Goal: Task Accomplishment & Management: Manage account settings

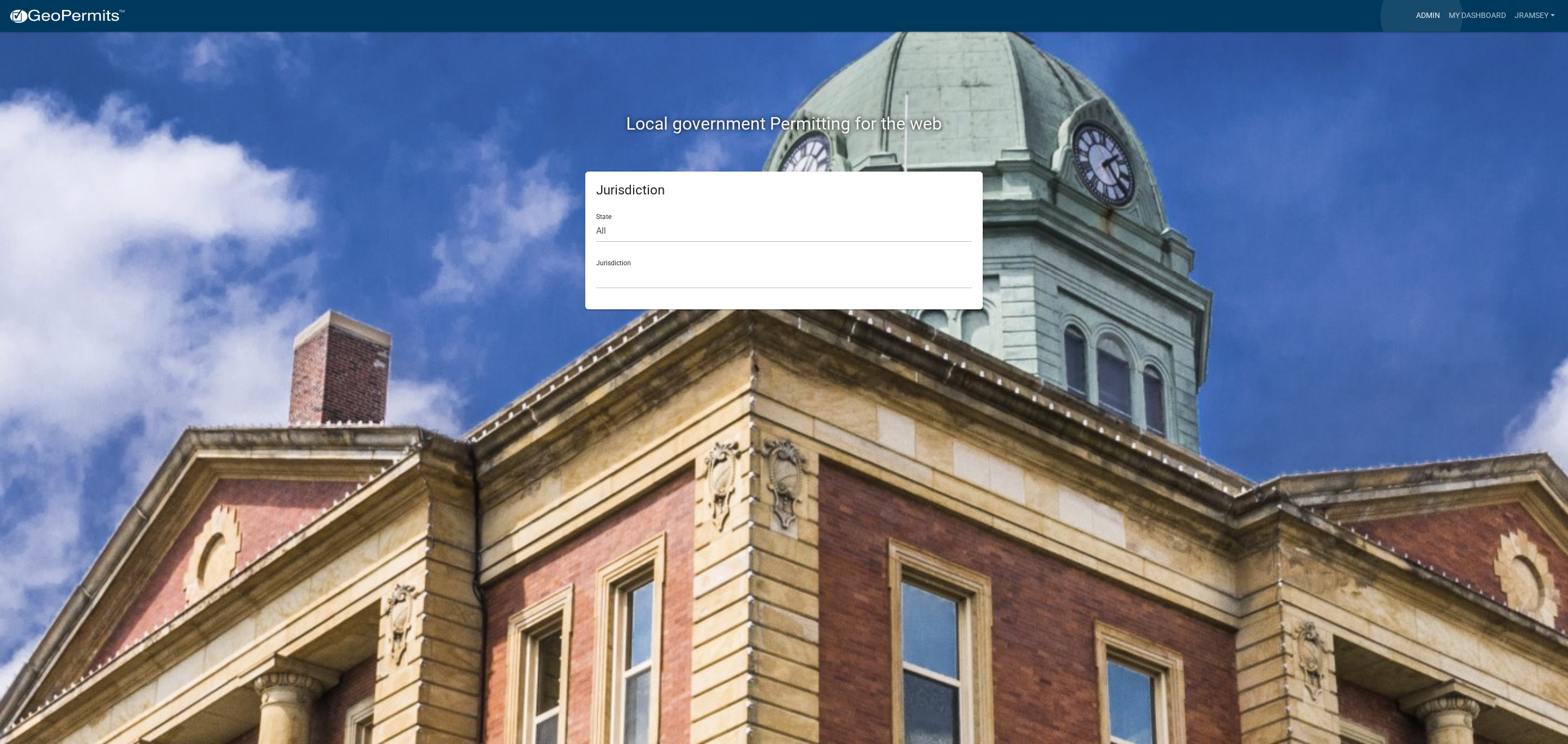
click at [1421, 16] on link "Admin" at bounding box center [1428, 16] width 33 height 21
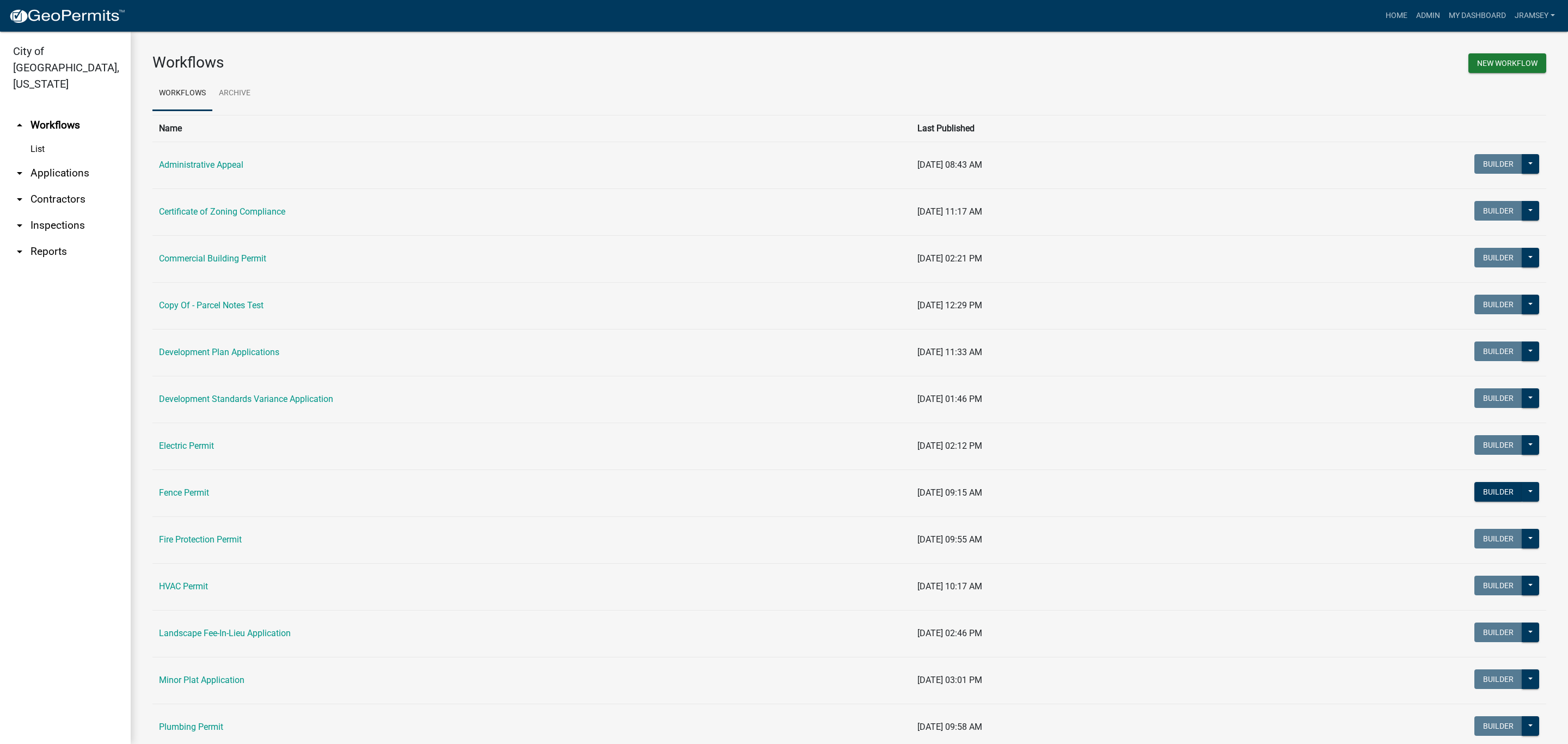
click at [57, 213] on link "arrow_drop_down Inspections" at bounding box center [65, 226] width 131 height 26
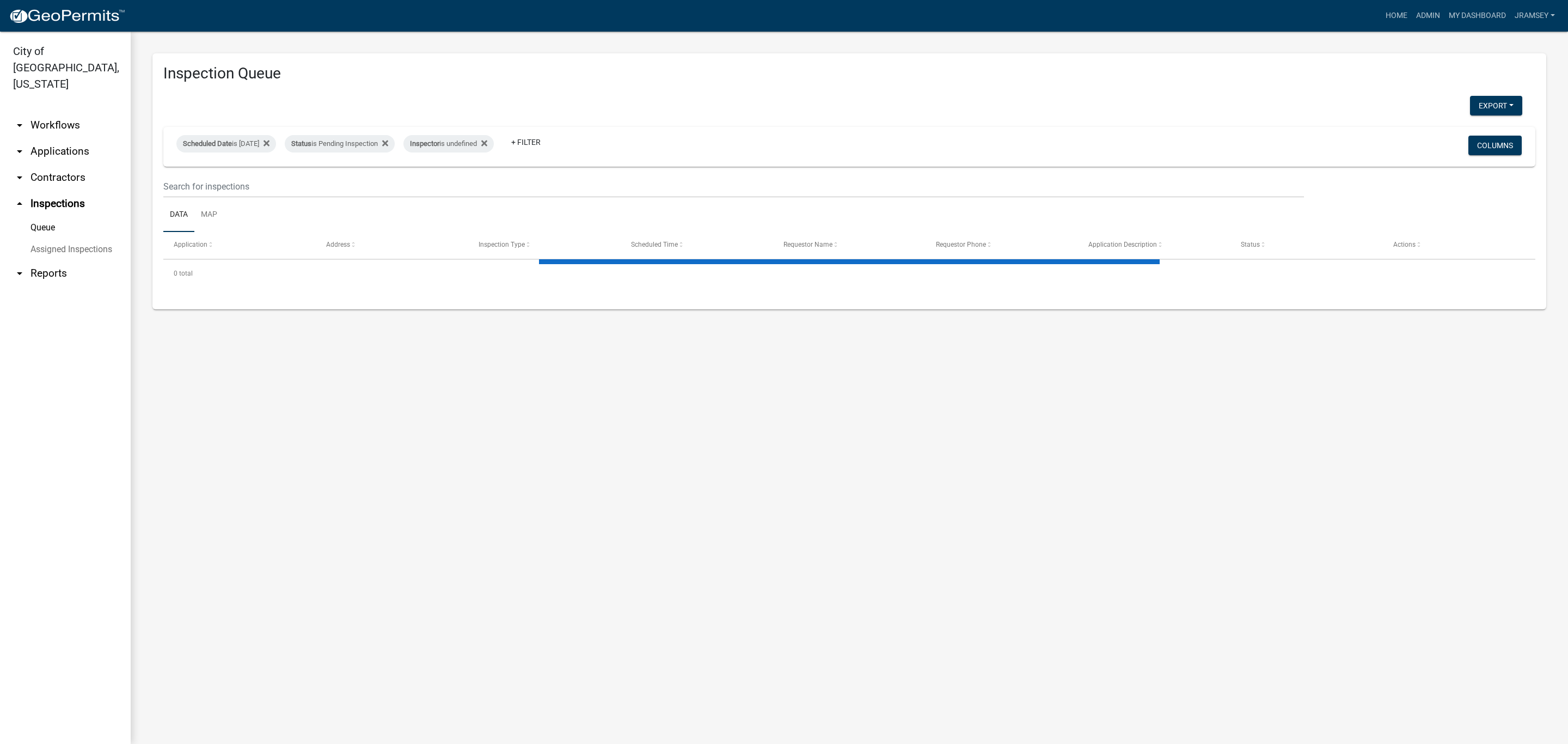
select select "2: 50"
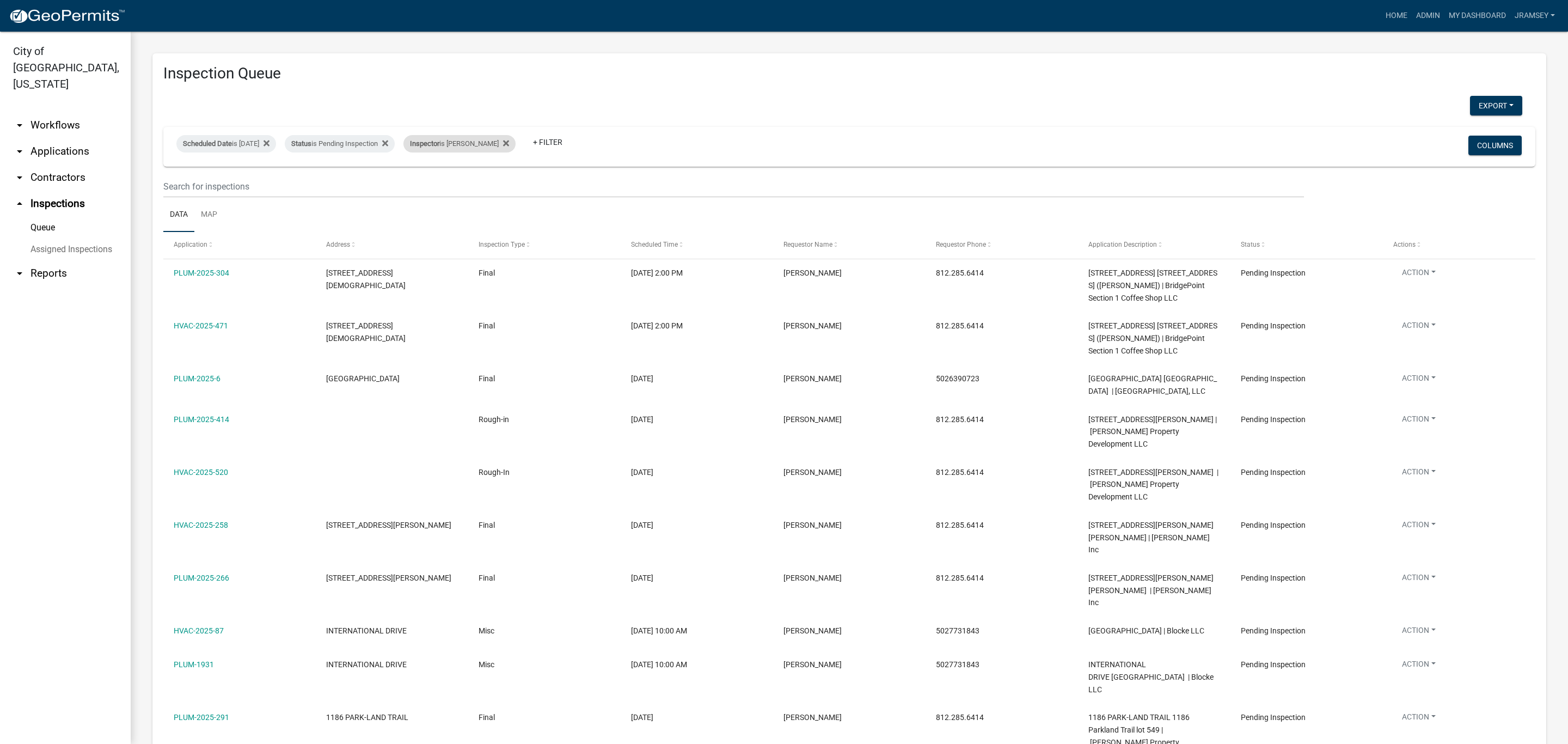
click at [478, 143] on div "Inspector is [PERSON_NAME]" at bounding box center [459, 143] width 112 height 18
click at [467, 196] on select "Select an option None [PERSON_NAME] [PERSON_NAME] [PERSON_NAME] [PERSON_NAME] […" at bounding box center [481, 196] width 109 height 22
select select "36a8b8f0-2ef8-43e9-ae06-718f51af8d36"
click at [427, 185] on select "Select an option None [PERSON_NAME] [PERSON_NAME] [PERSON_NAME] [PERSON_NAME] […" at bounding box center [481, 196] width 109 height 22
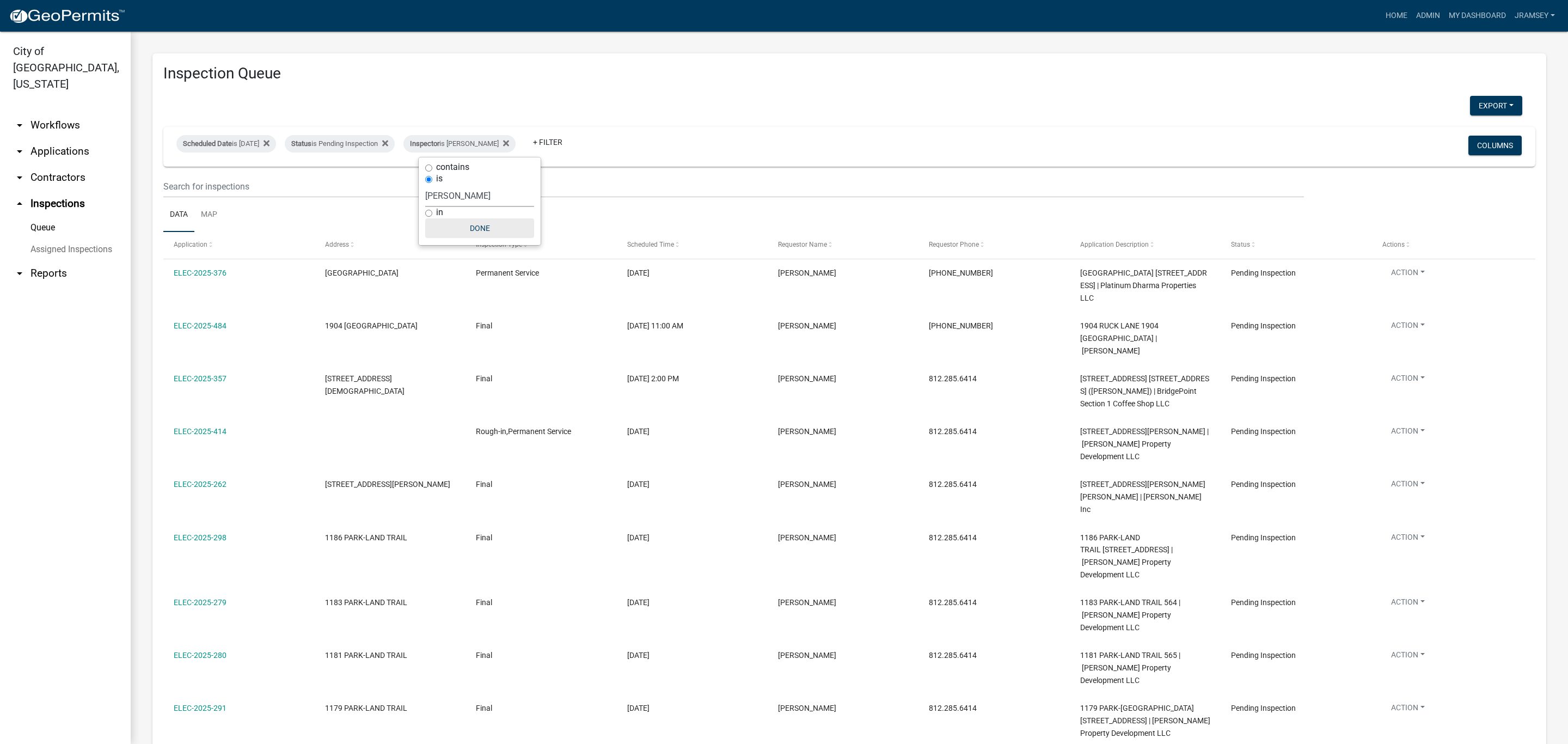
click at [476, 232] on button "Done" at bounding box center [479, 228] width 109 height 20
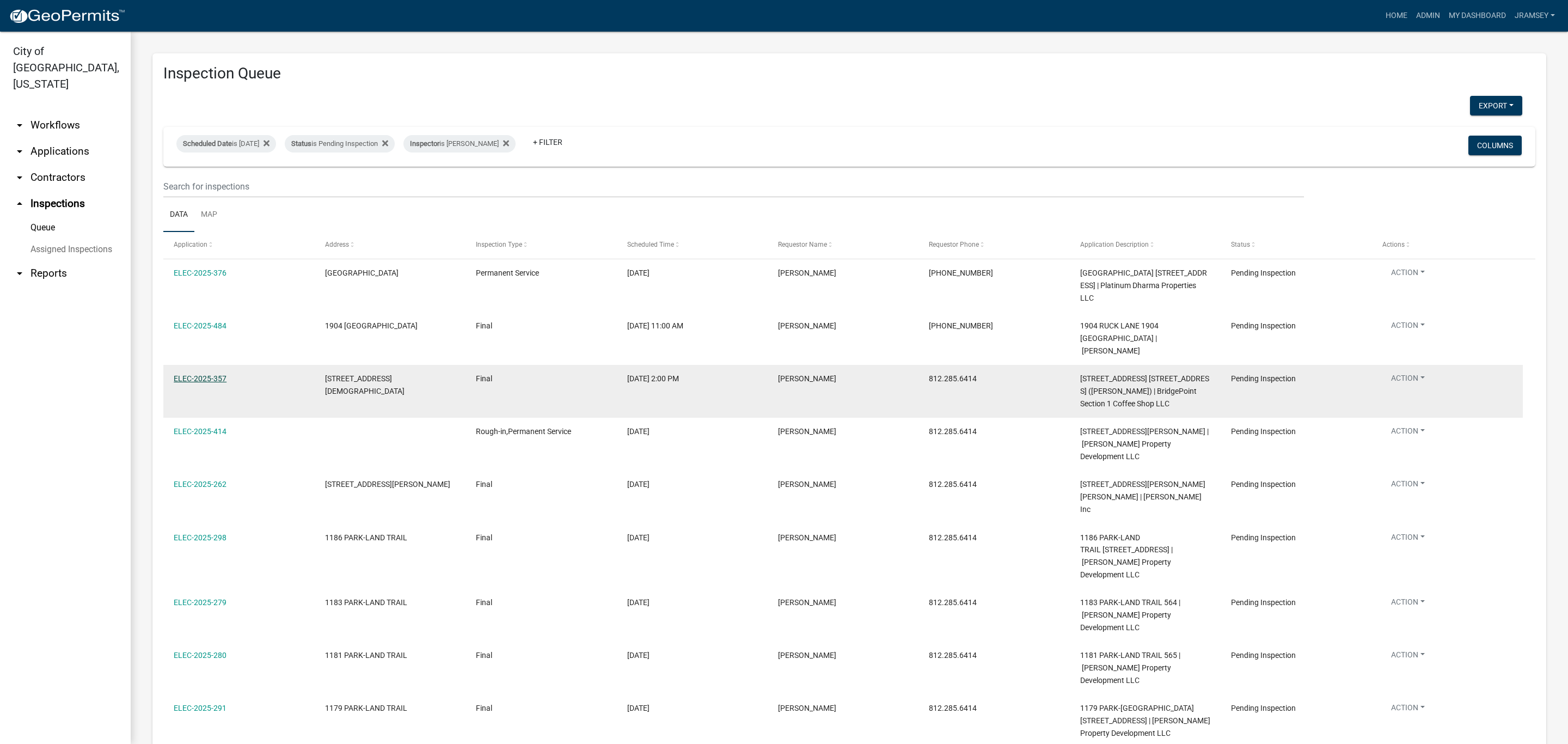
click at [201, 374] on link "ELEC-2025-357" at bounding box center [200, 378] width 53 height 9
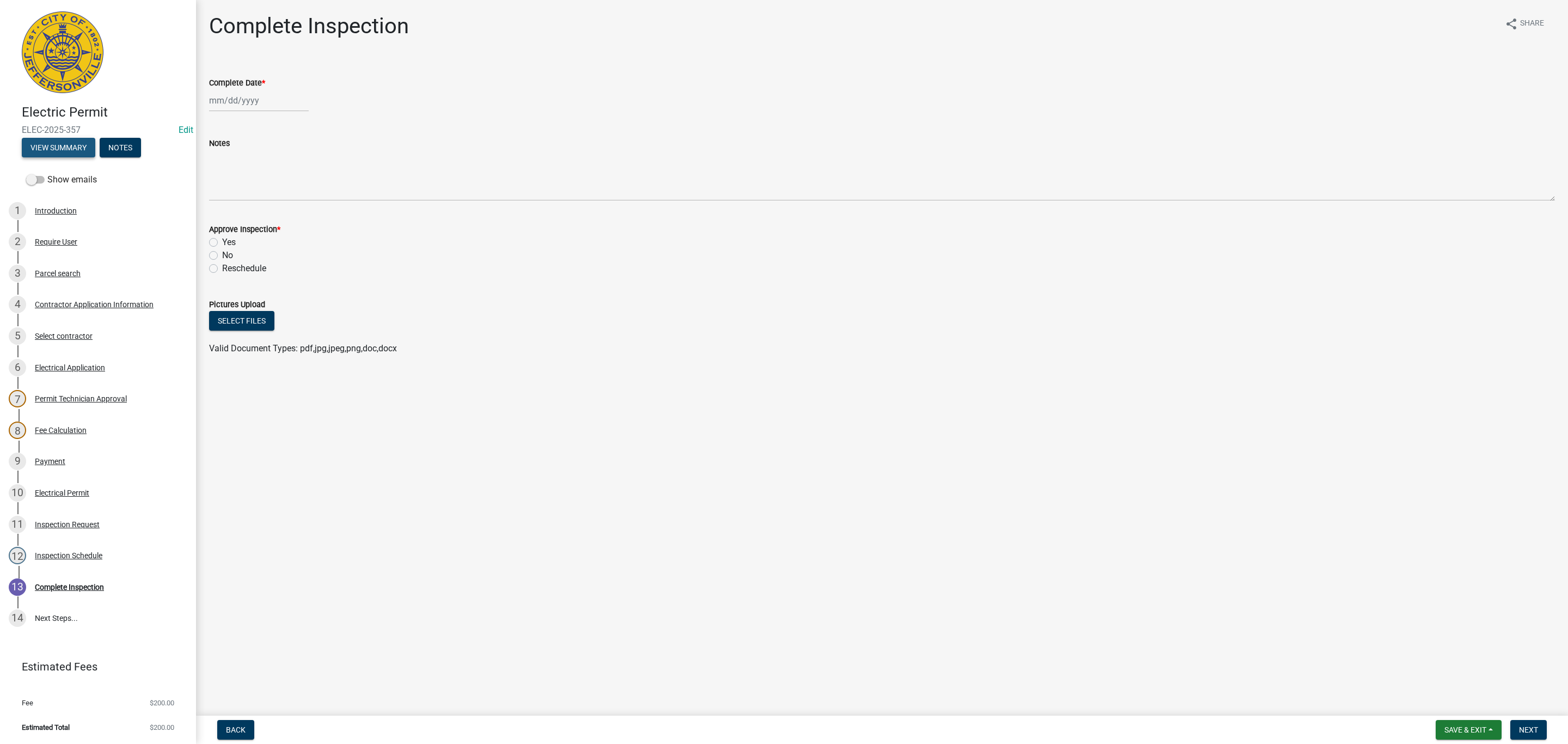
click at [58, 147] on button "View Summary" at bounding box center [58, 148] width 73 height 20
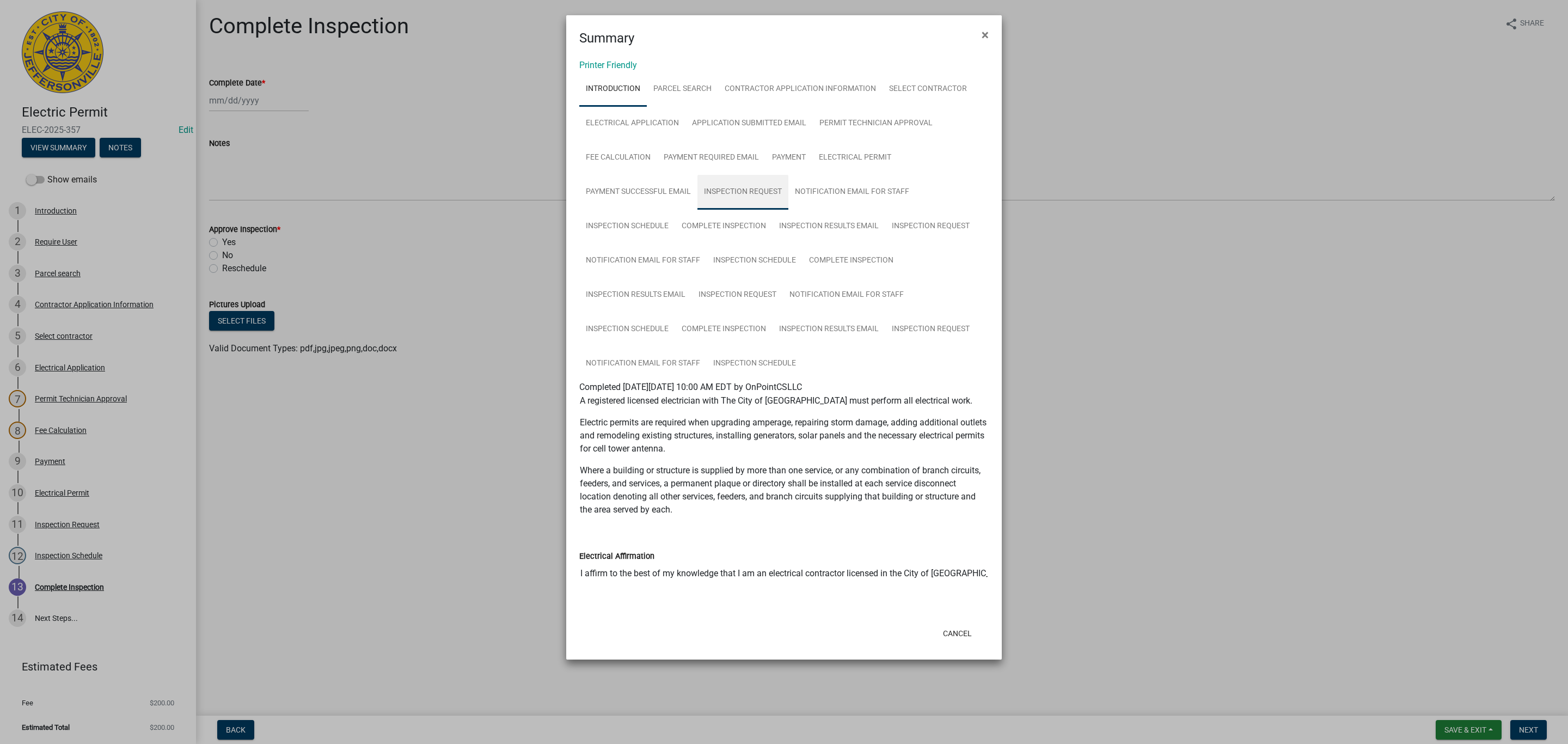
click at [753, 193] on link "Inspection Request" at bounding box center [742, 192] width 91 height 35
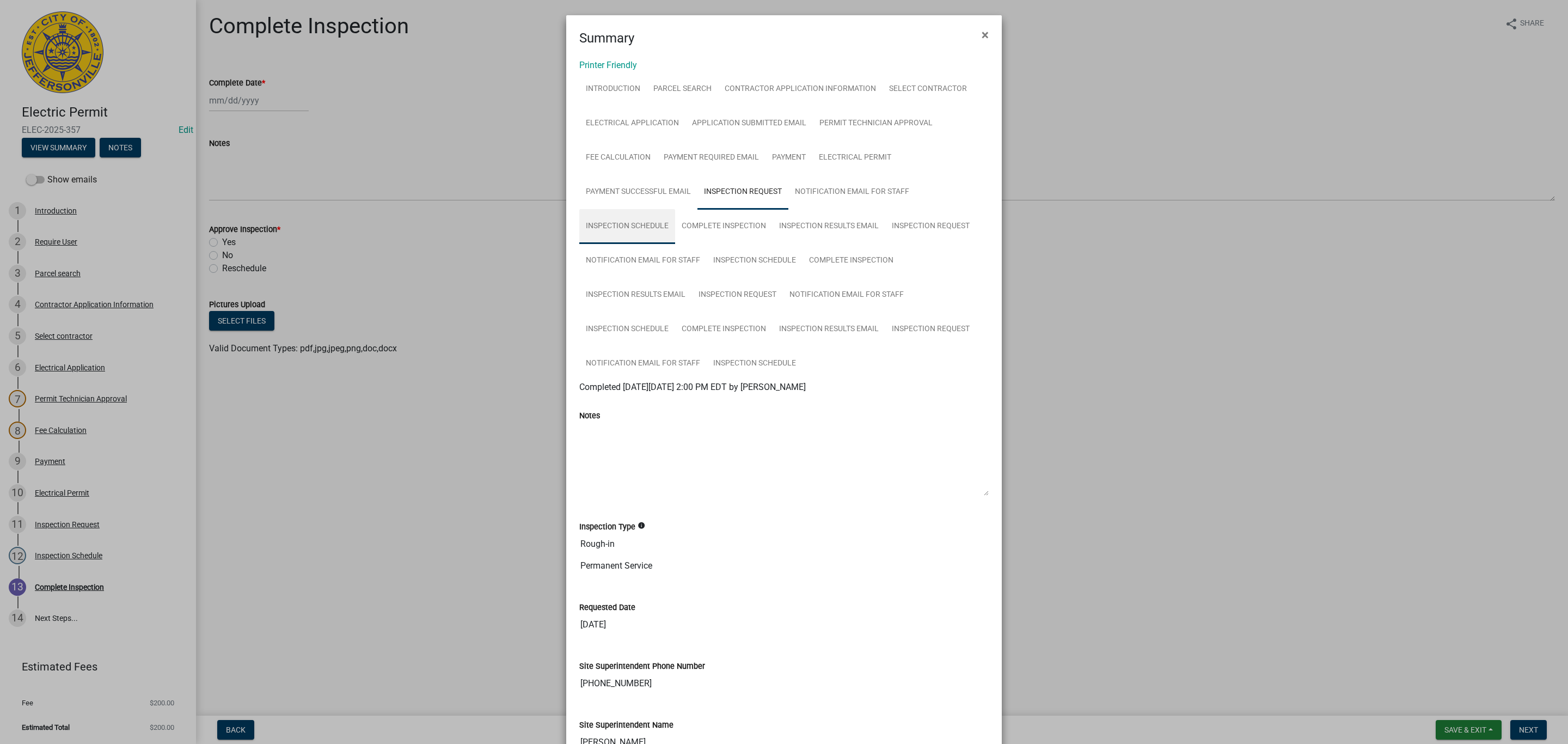
click at [646, 226] on link "Inspection Schedule" at bounding box center [627, 226] width 96 height 35
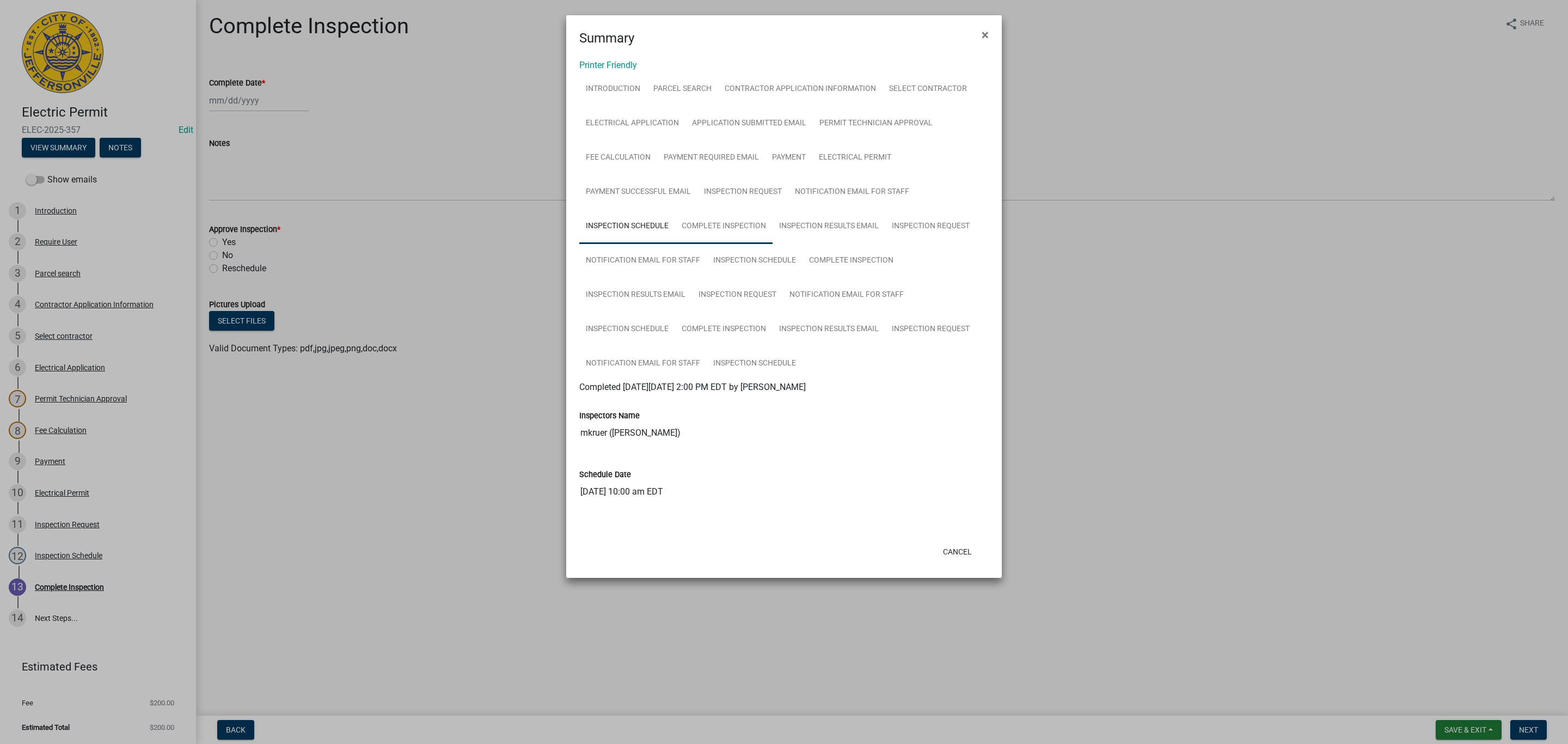
click at [742, 230] on link "Complete Inspection" at bounding box center [723, 226] width 97 height 35
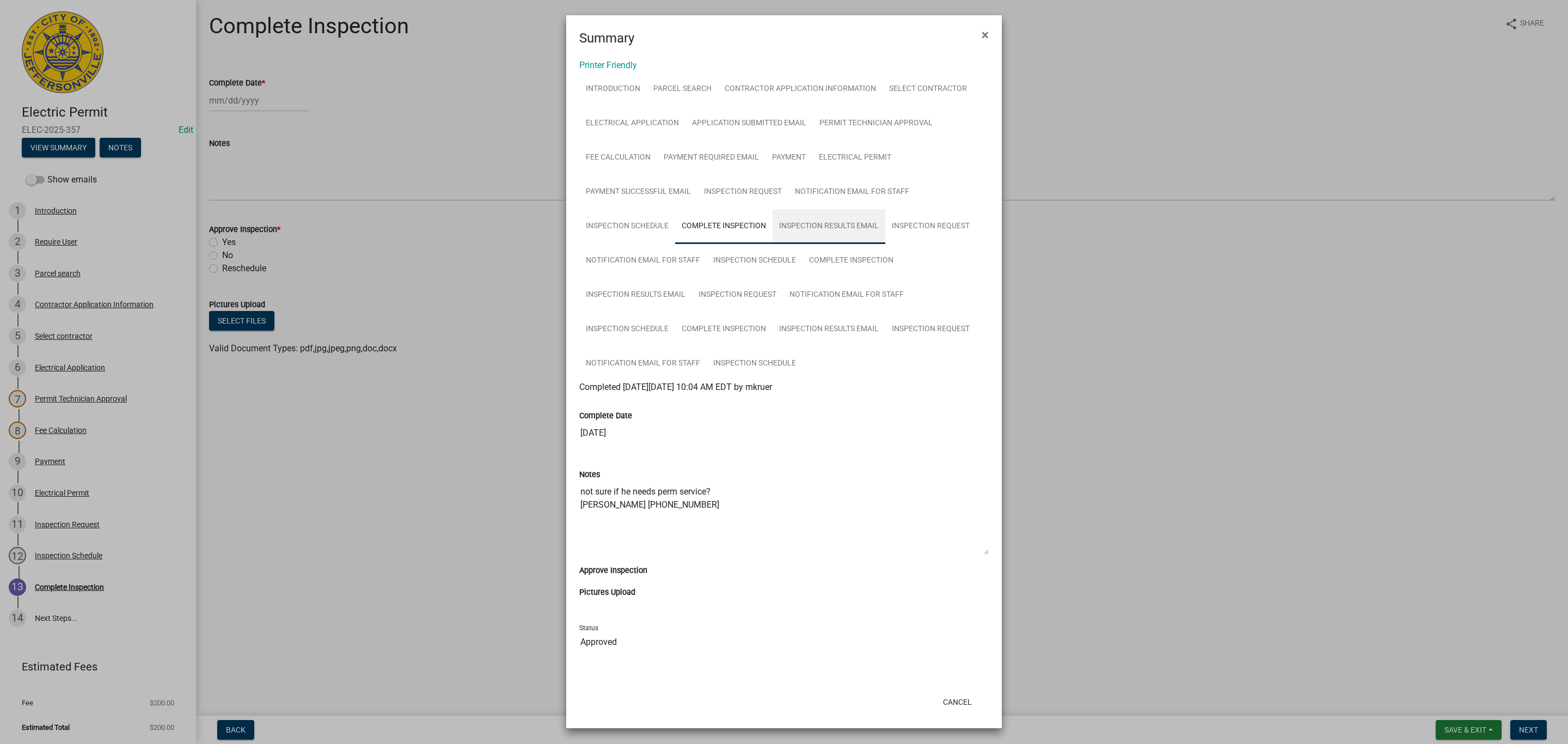
click at [839, 222] on link "Inspection Results Email" at bounding box center [829, 226] width 113 height 35
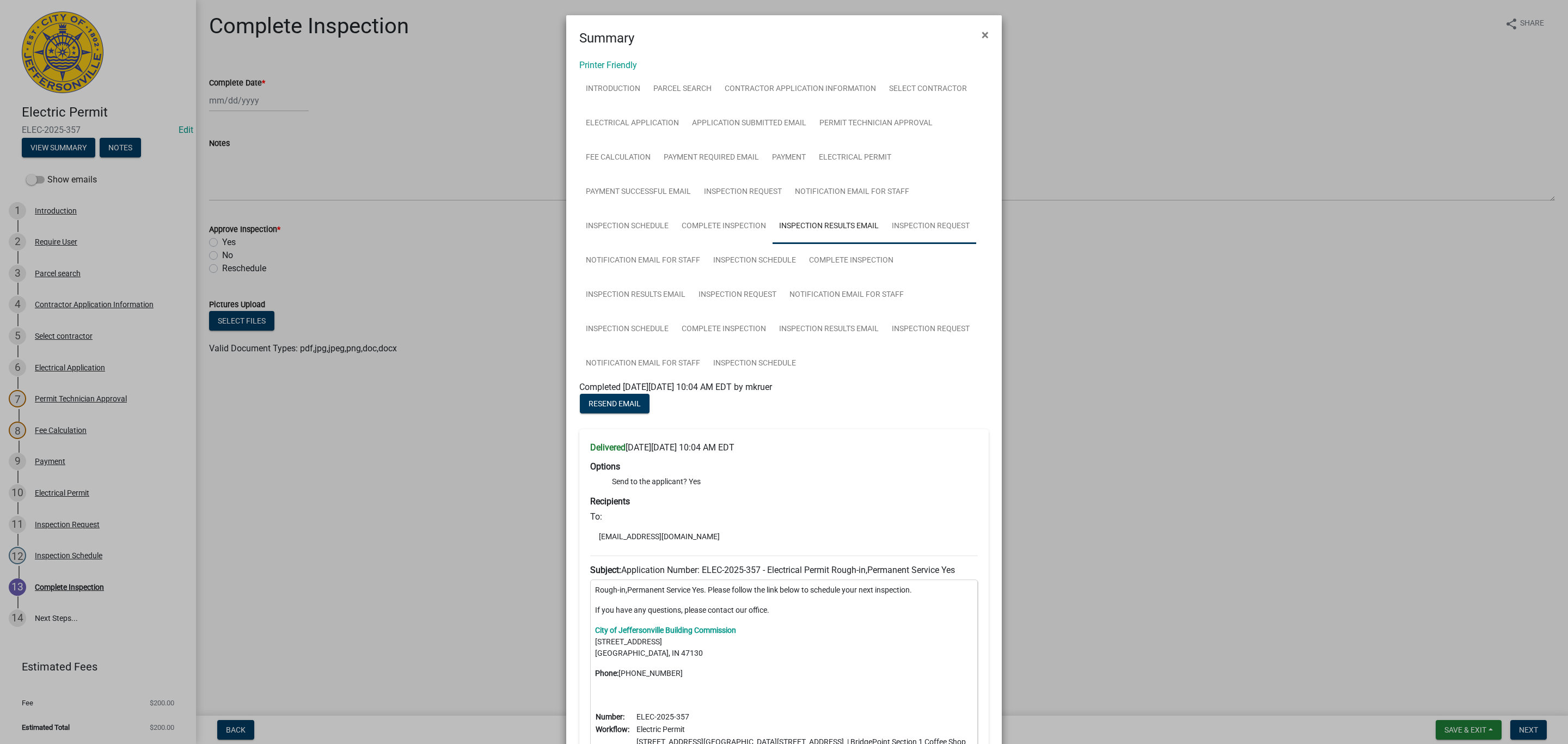
click at [923, 227] on link "Inspection Request" at bounding box center [930, 226] width 91 height 35
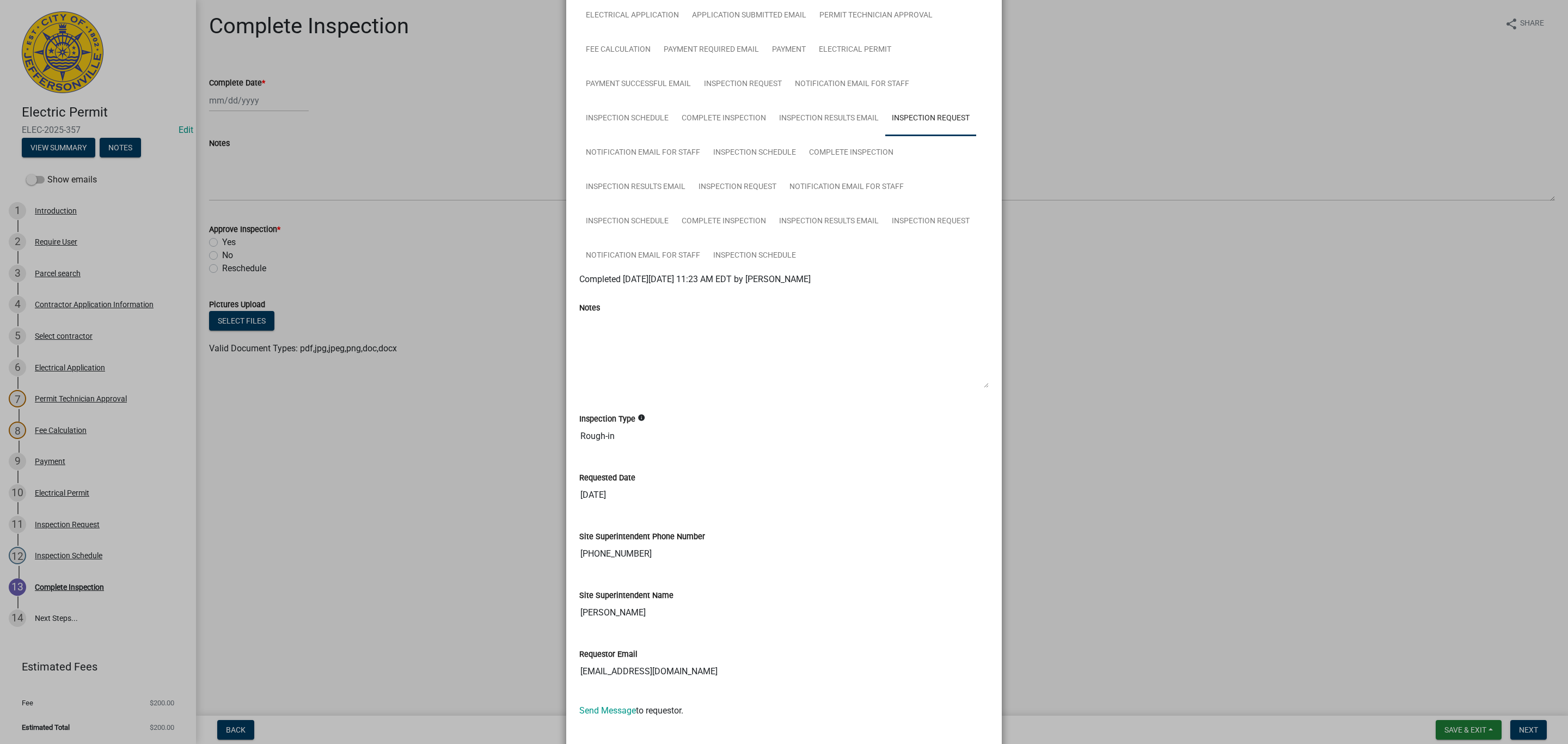
scroll to position [83, 0]
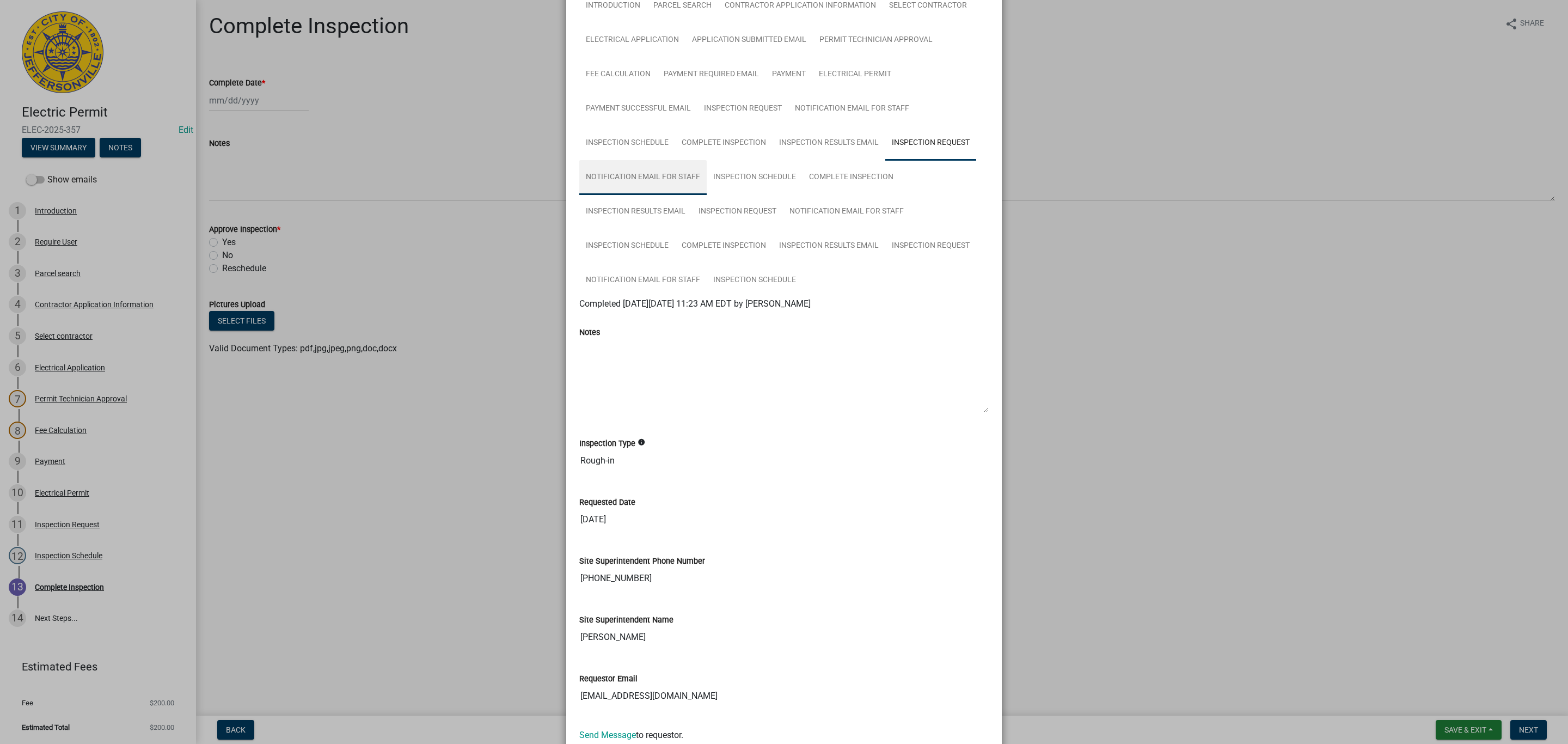
click at [638, 178] on link "Notification Email for Staff" at bounding box center [643, 177] width 128 height 35
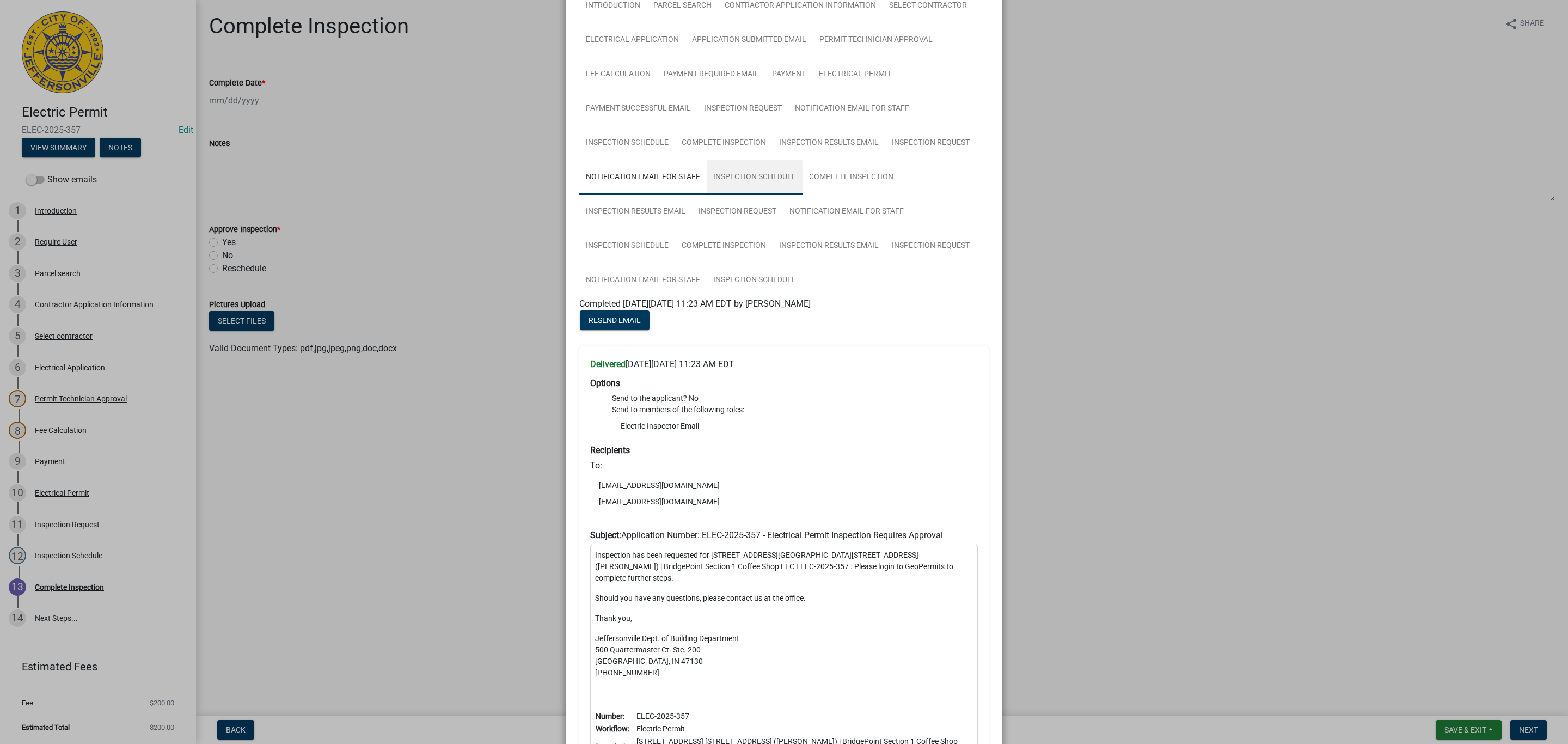
click at [745, 182] on link "Inspection Schedule" at bounding box center [754, 177] width 96 height 35
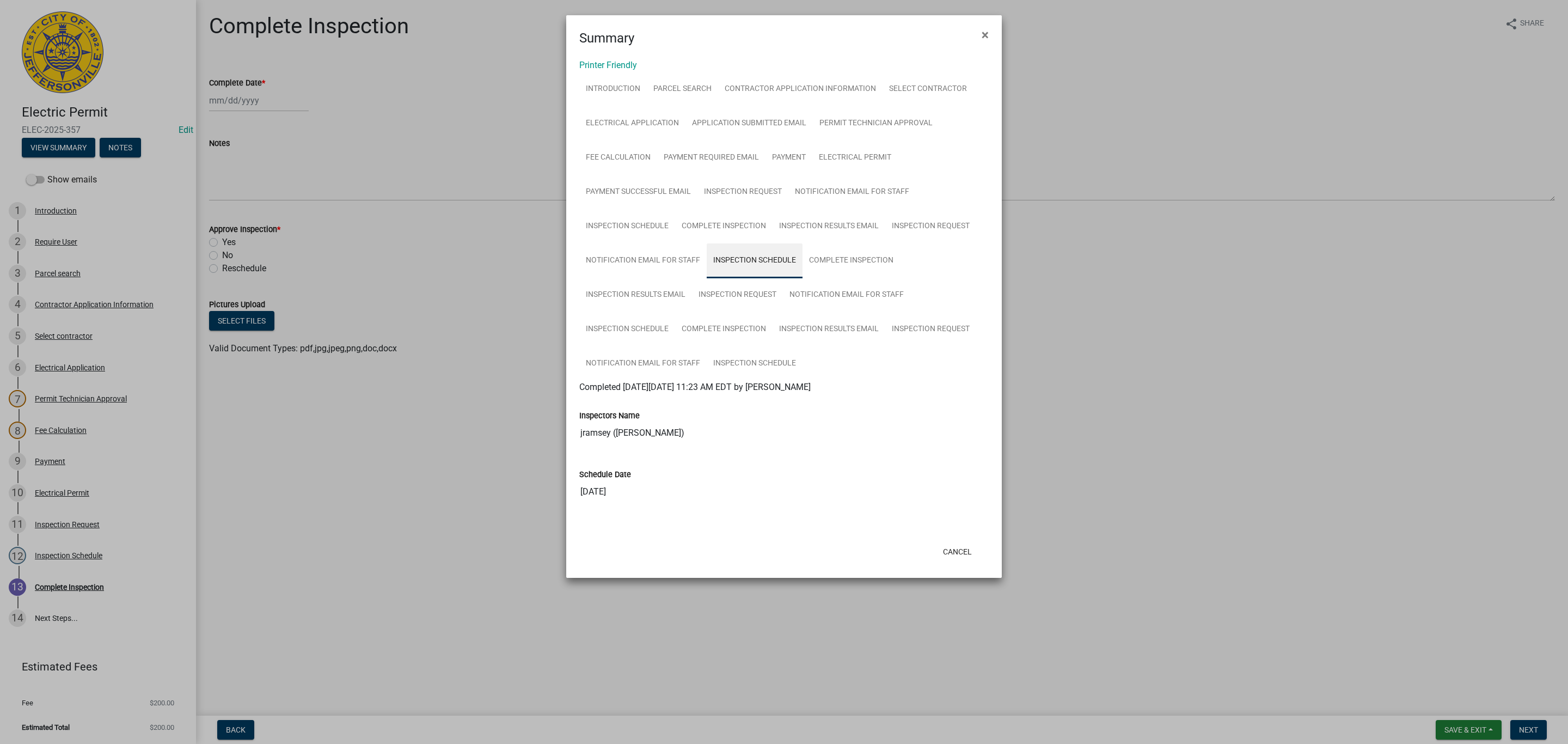
scroll to position [0, 0]
click at [909, 231] on link "Inspection Request" at bounding box center [930, 226] width 91 height 35
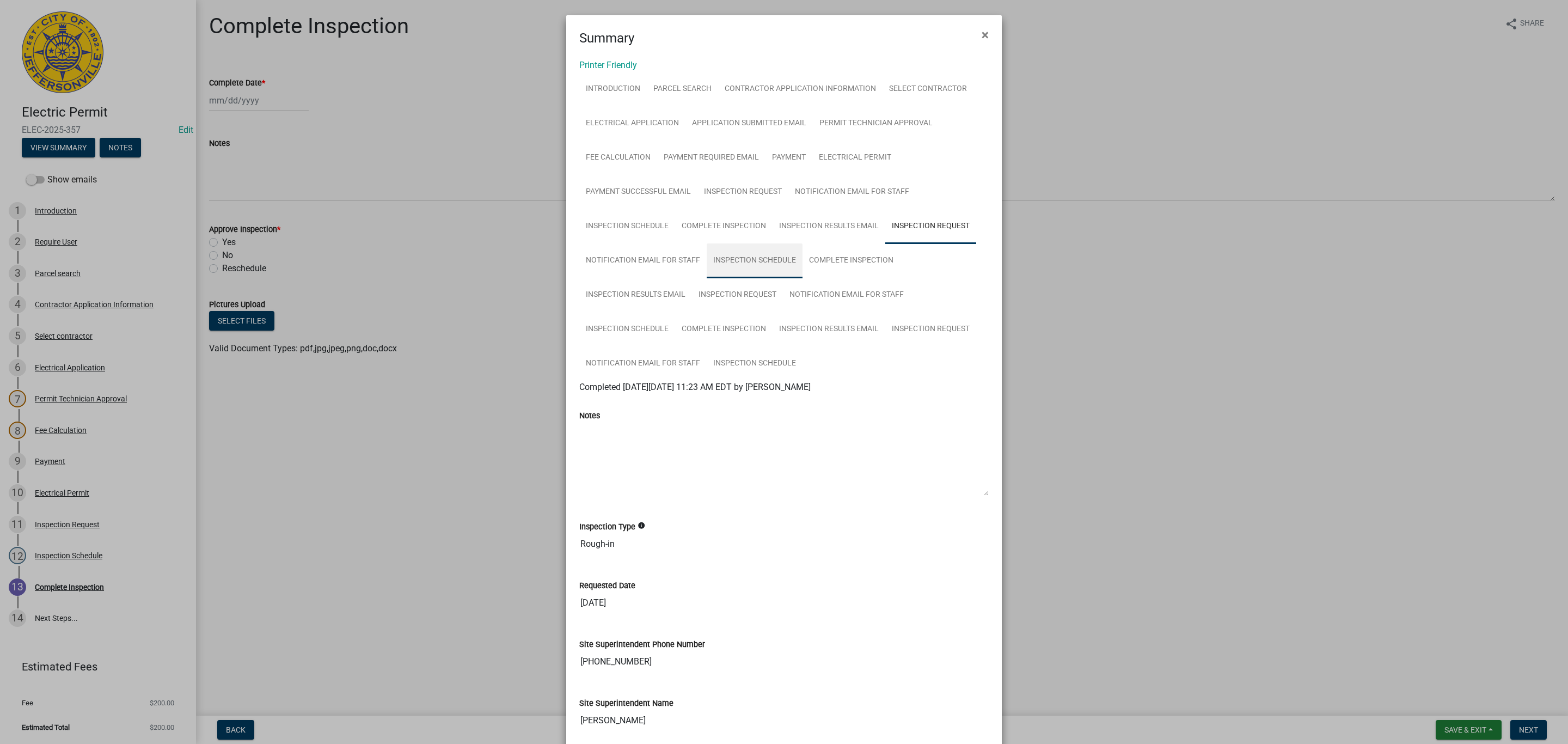
click at [757, 260] on link "Inspection Schedule" at bounding box center [754, 260] width 96 height 35
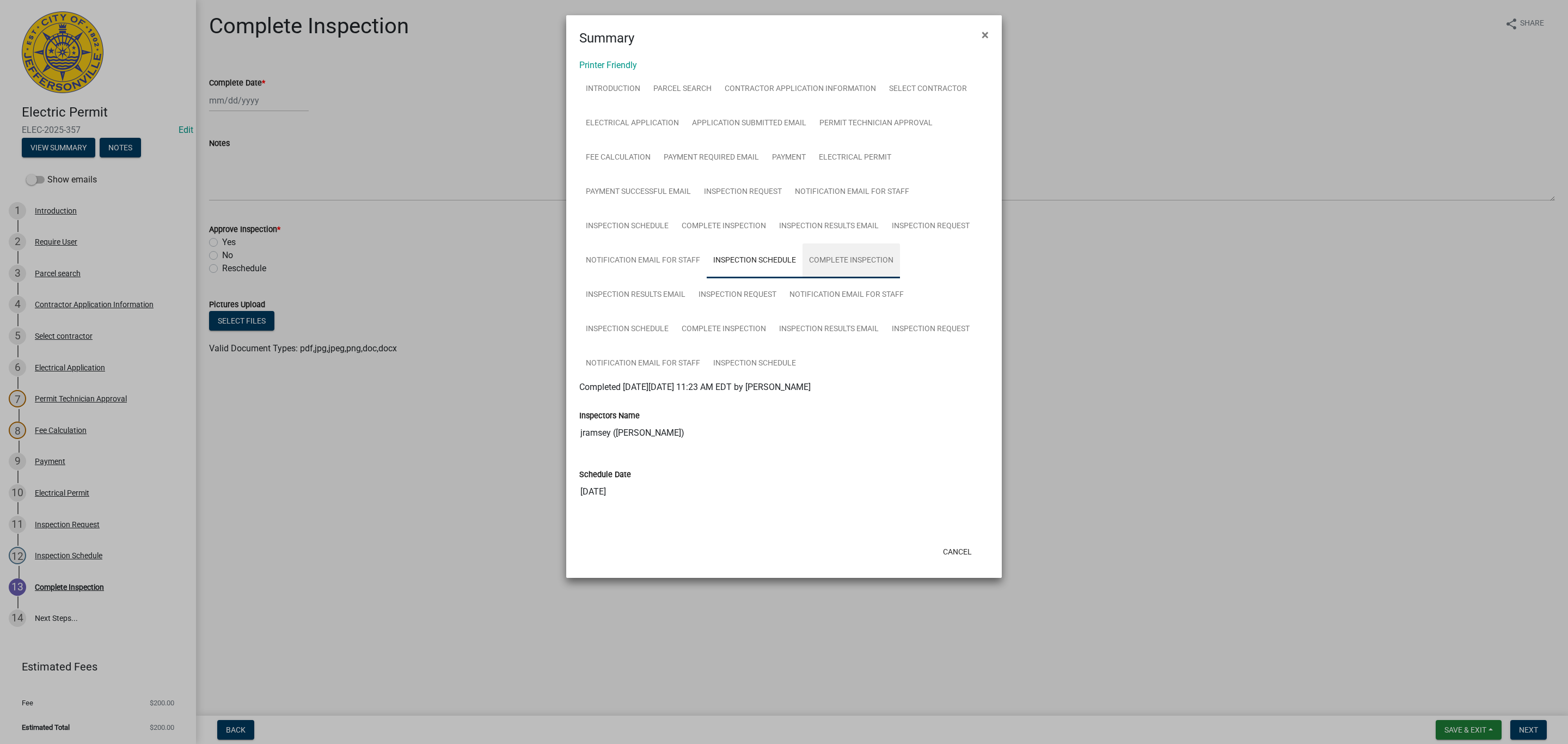
click at [826, 255] on link "Complete Inspection" at bounding box center [851, 260] width 97 height 35
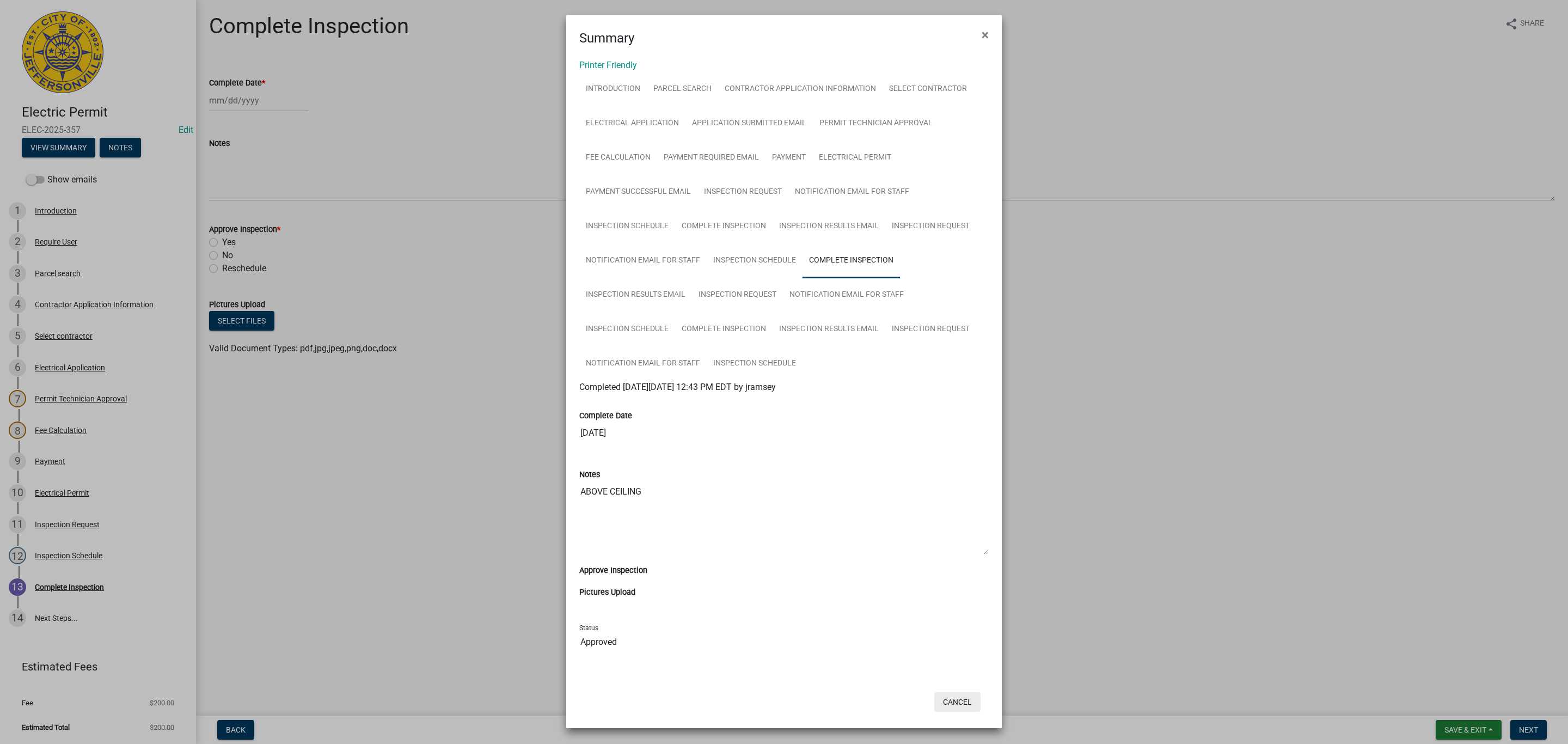
click at [963, 710] on button "Cancel" at bounding box center [957, 702] width 46 height 20
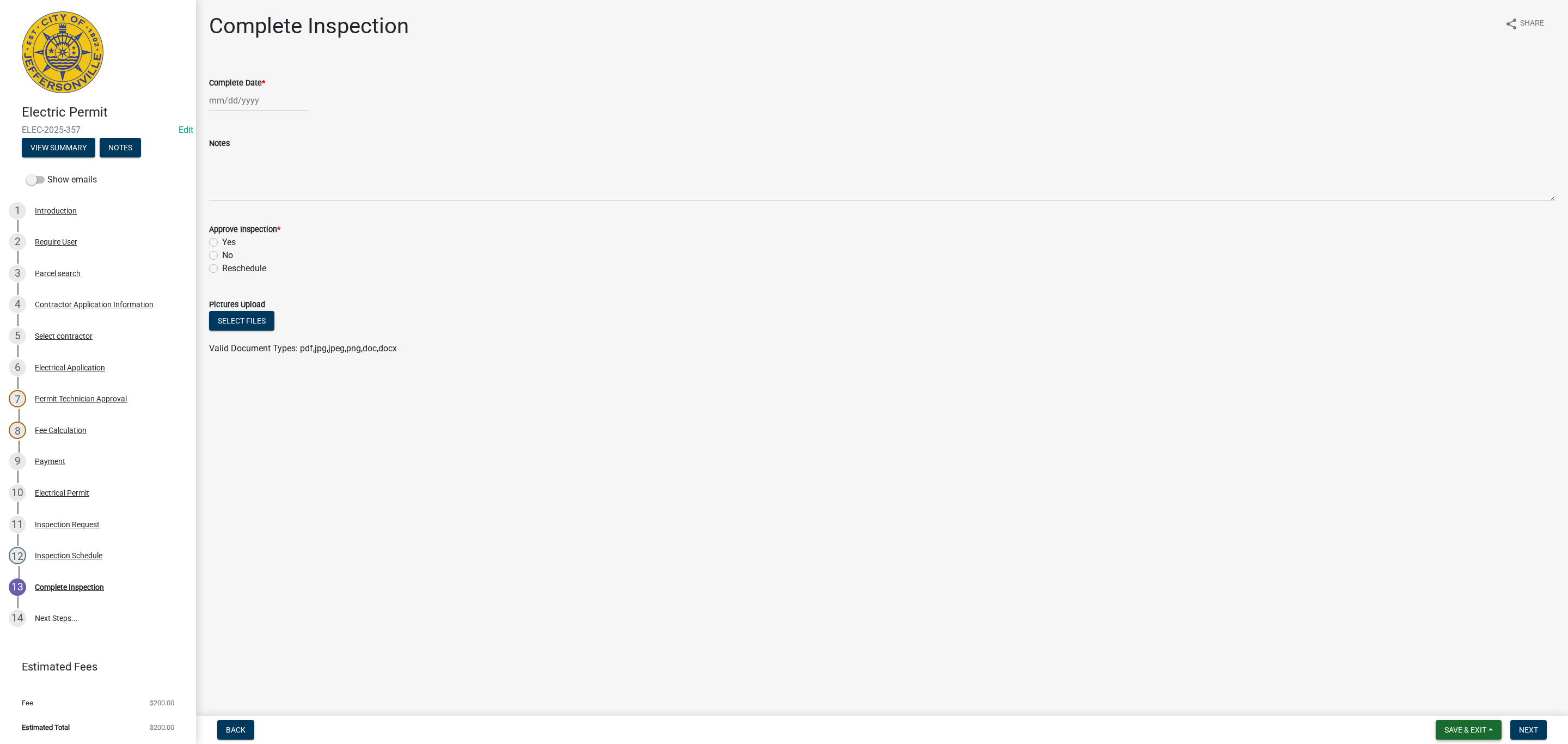
click at [1478, 729] on span "Save & Exit" at bounding box center [1465, 730] width 42 height 9
click at [1459, 705] on button "Save & Exit" at bounding box center [1457, 702] width 87 height 26
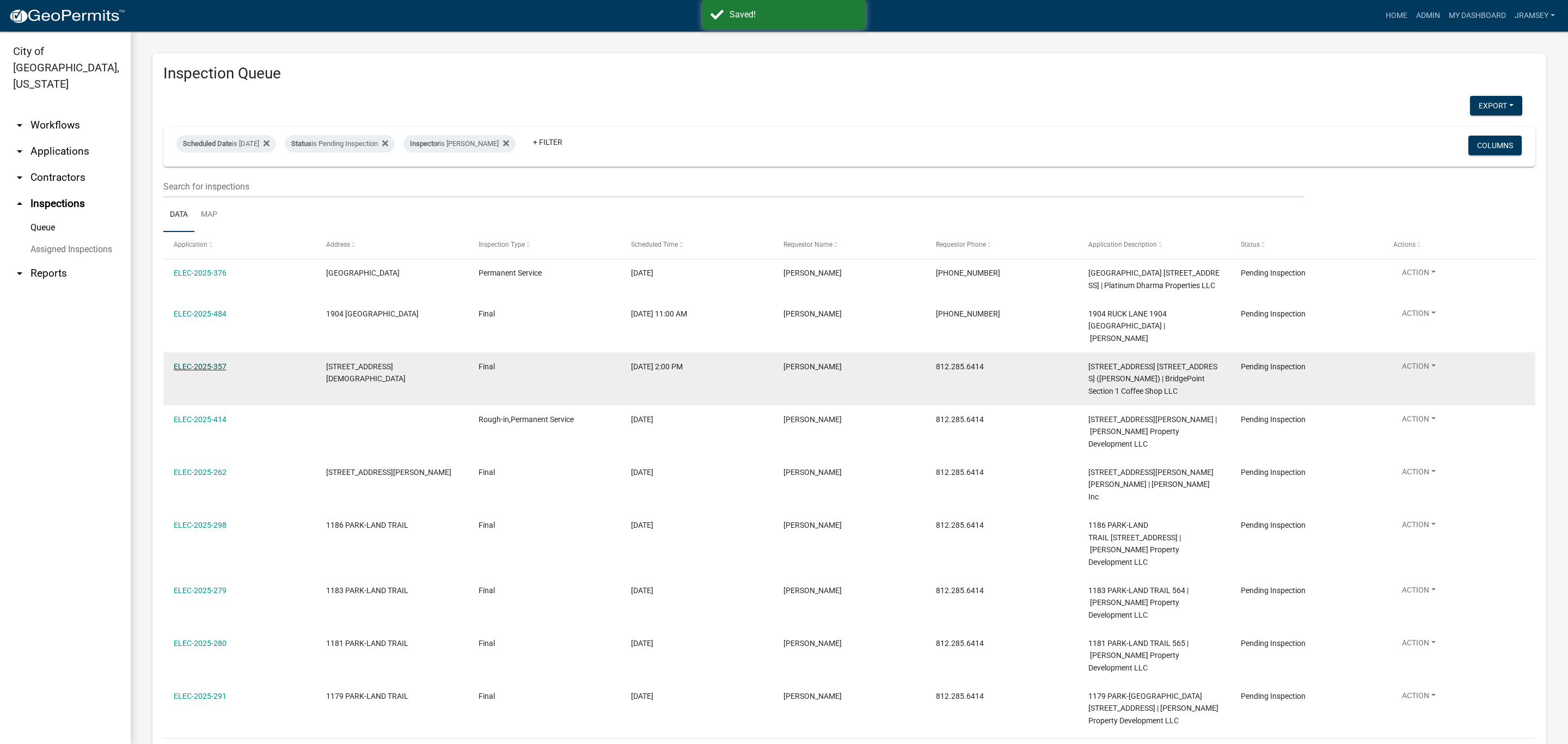
click at [201, 369] on link "ELEC-2025-357" at bounding box center [200, 366] width 53 height 9
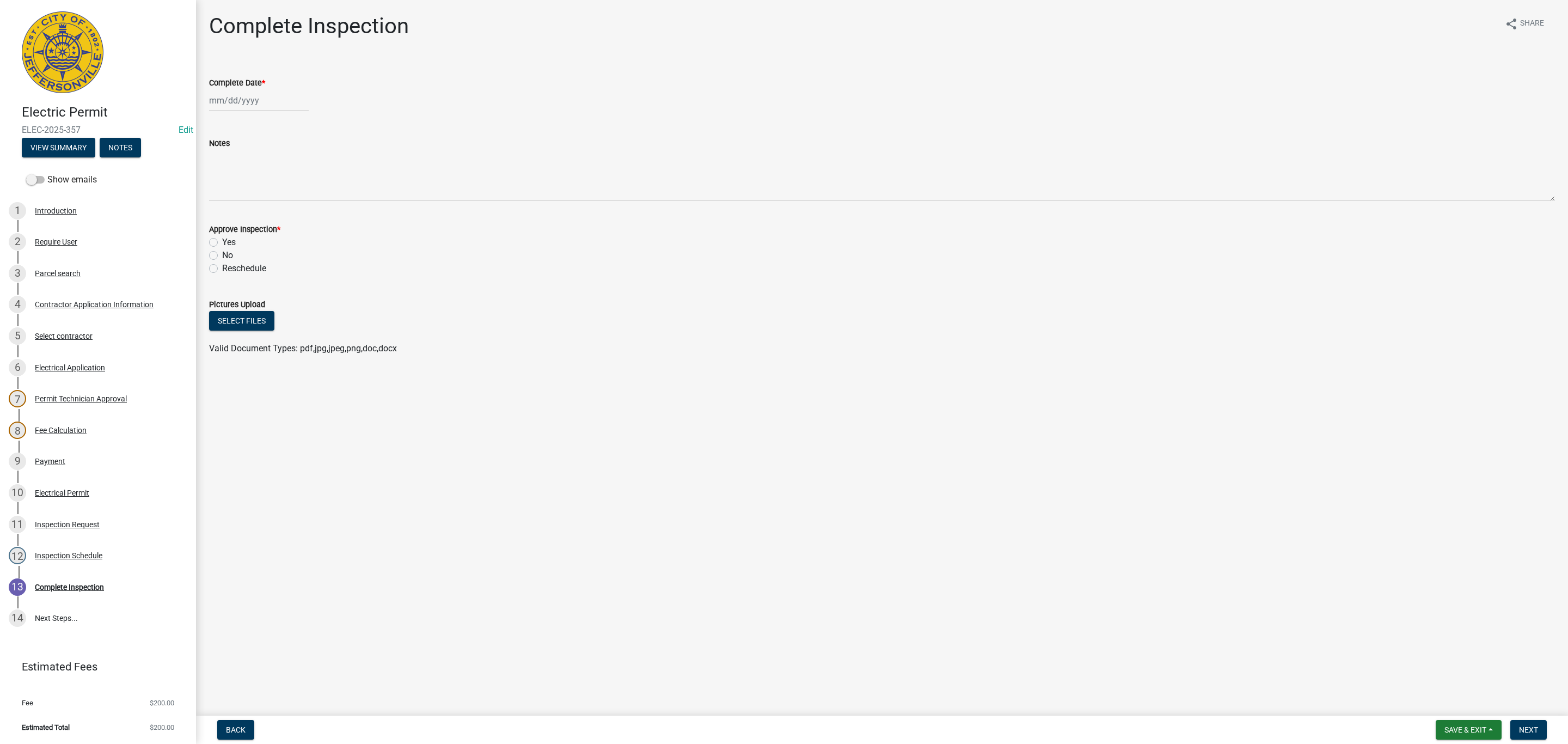
click at [105, 306] on div "Contractor Application Information" at bounding box center [94, 304] width 118 height 8
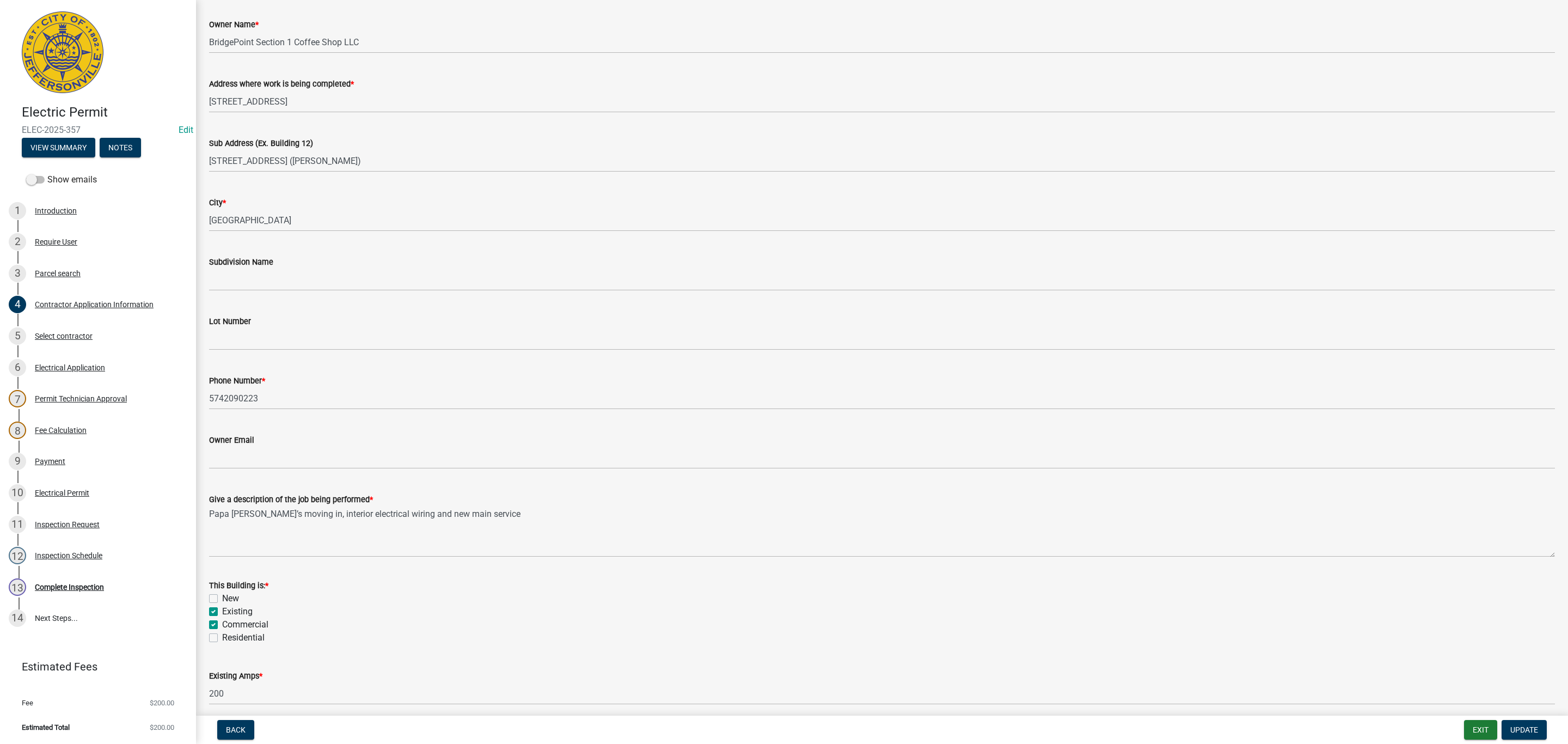
scroll to position [191, 0]
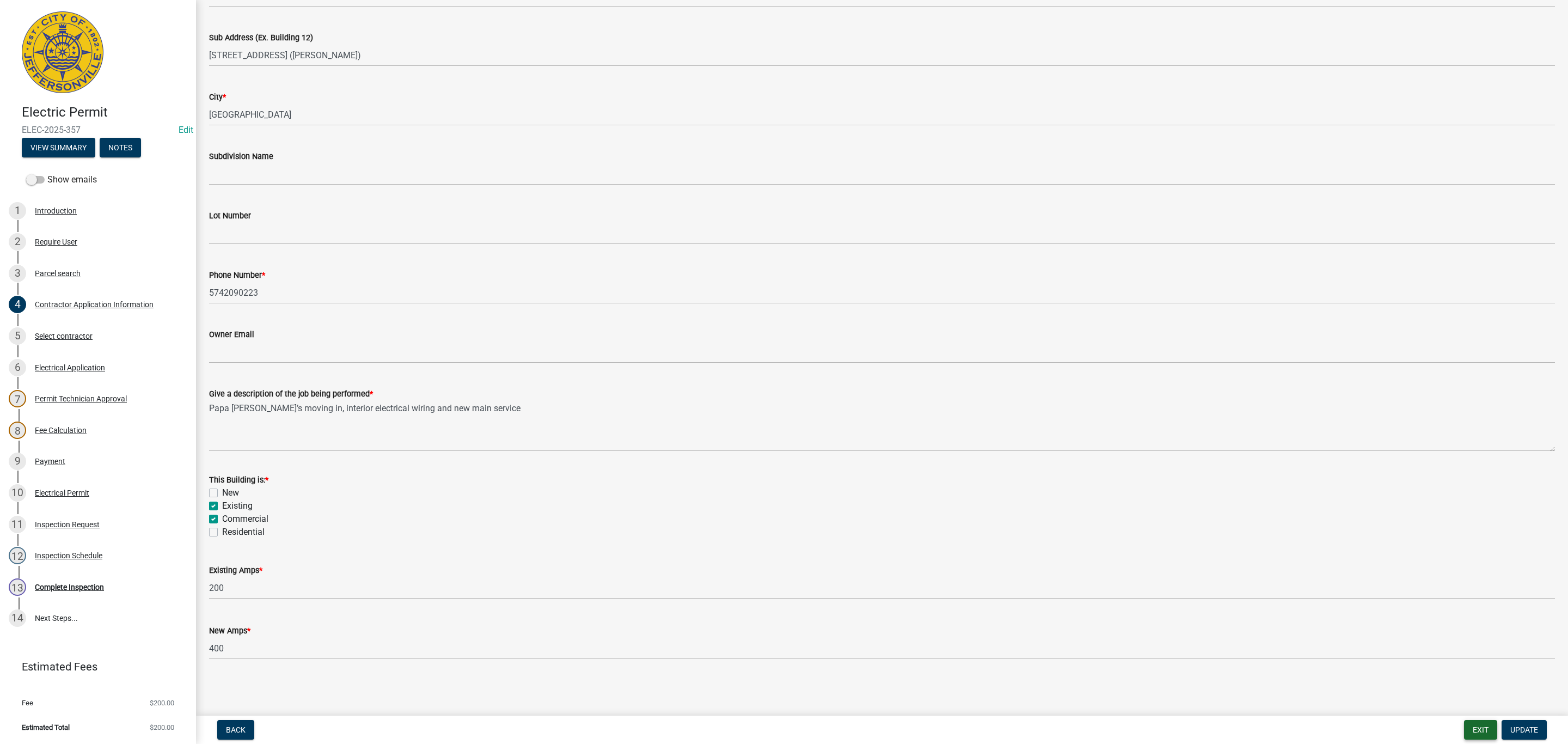
click at [1483, 729] on button "Exit" at bounding box center [1480, 730] width 33 height 20
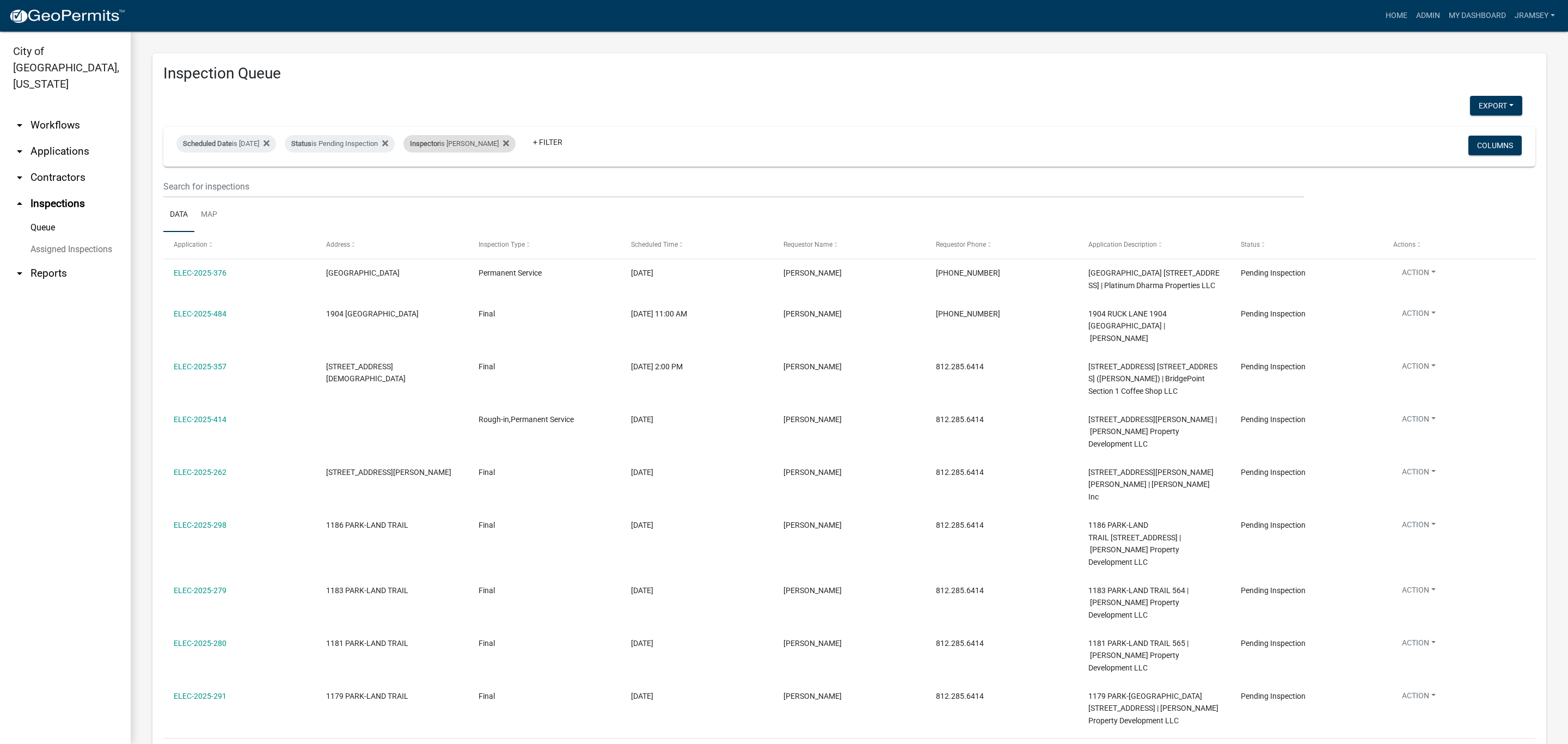
click at [472, 145] on div "Inspector is [PERSON_NAME]" at bounding box center [459, 143] width 112 height 18
click at [453, 196] on select "Select an option None [PERSON_NAME] [PERSON_NAME] [PERSON_NAME] [PERSON_NAME] […" at bounding box center [479, 196] width 109 height 22
select select "13c97fbc-c819-4cee-844a-0db3d3c4db95"
click at [427, 185] on select "Select an option None [PERSON_NAME] [PERSON_NAME] [PERSON_NAME] [PERSON_NAME] […" at bounding box center [479, 196] width 109 height 22
select select "2: 50"
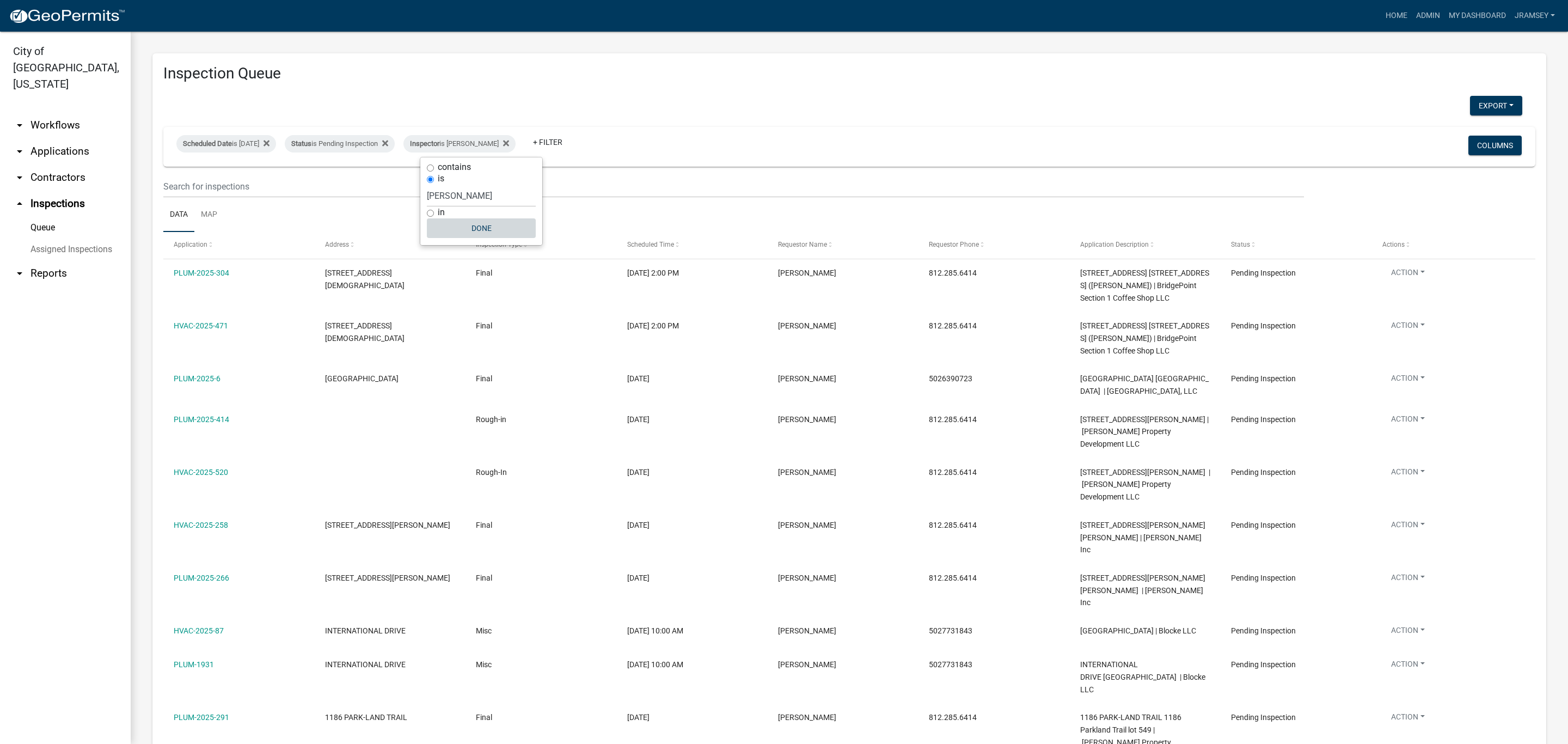
click at [474, 229] on button "Done" at bounding box center [481, 228] width 109 height 20
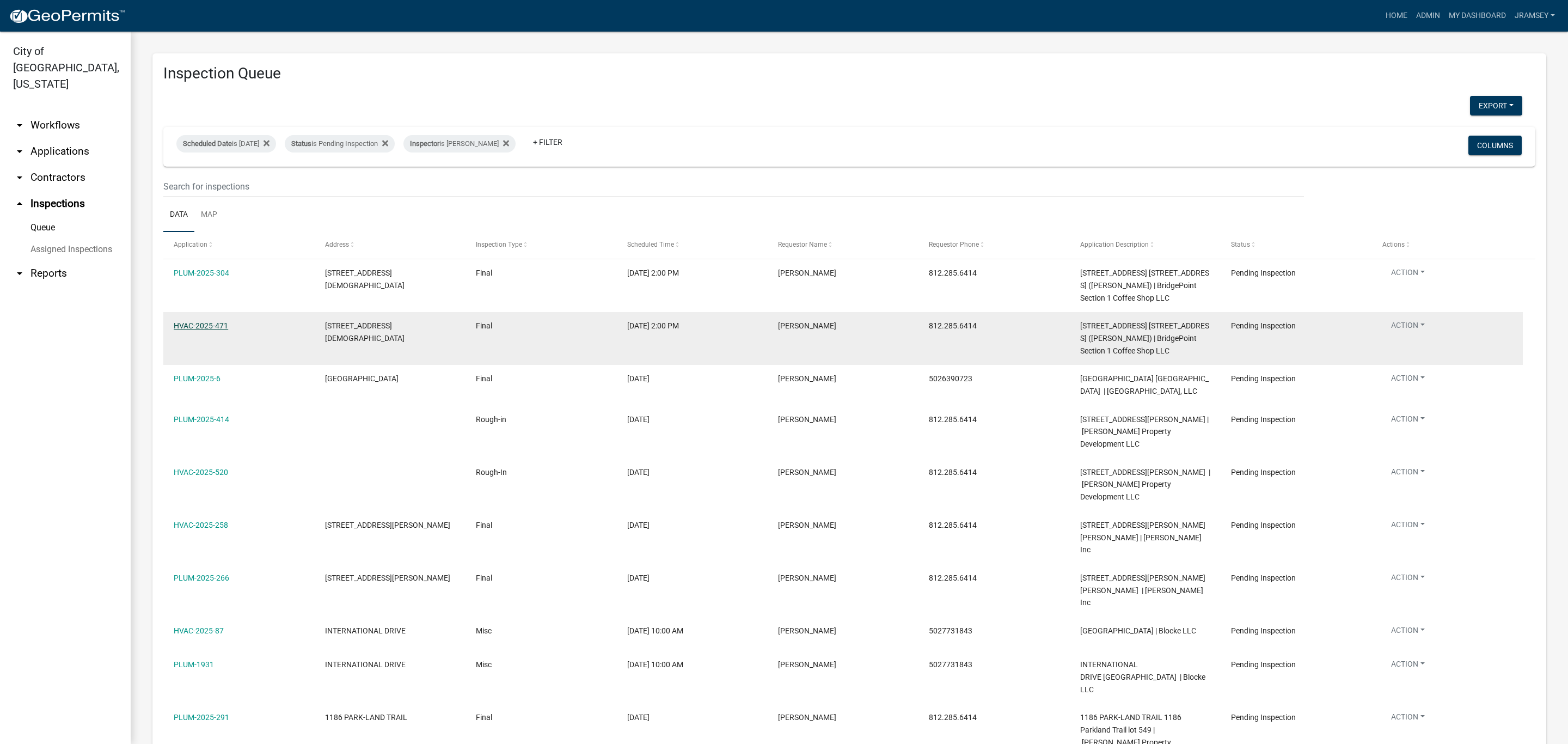
click at [200, 330] on link "HVAC-2025-471" at bounding box center [201, 325] width 54 height 9
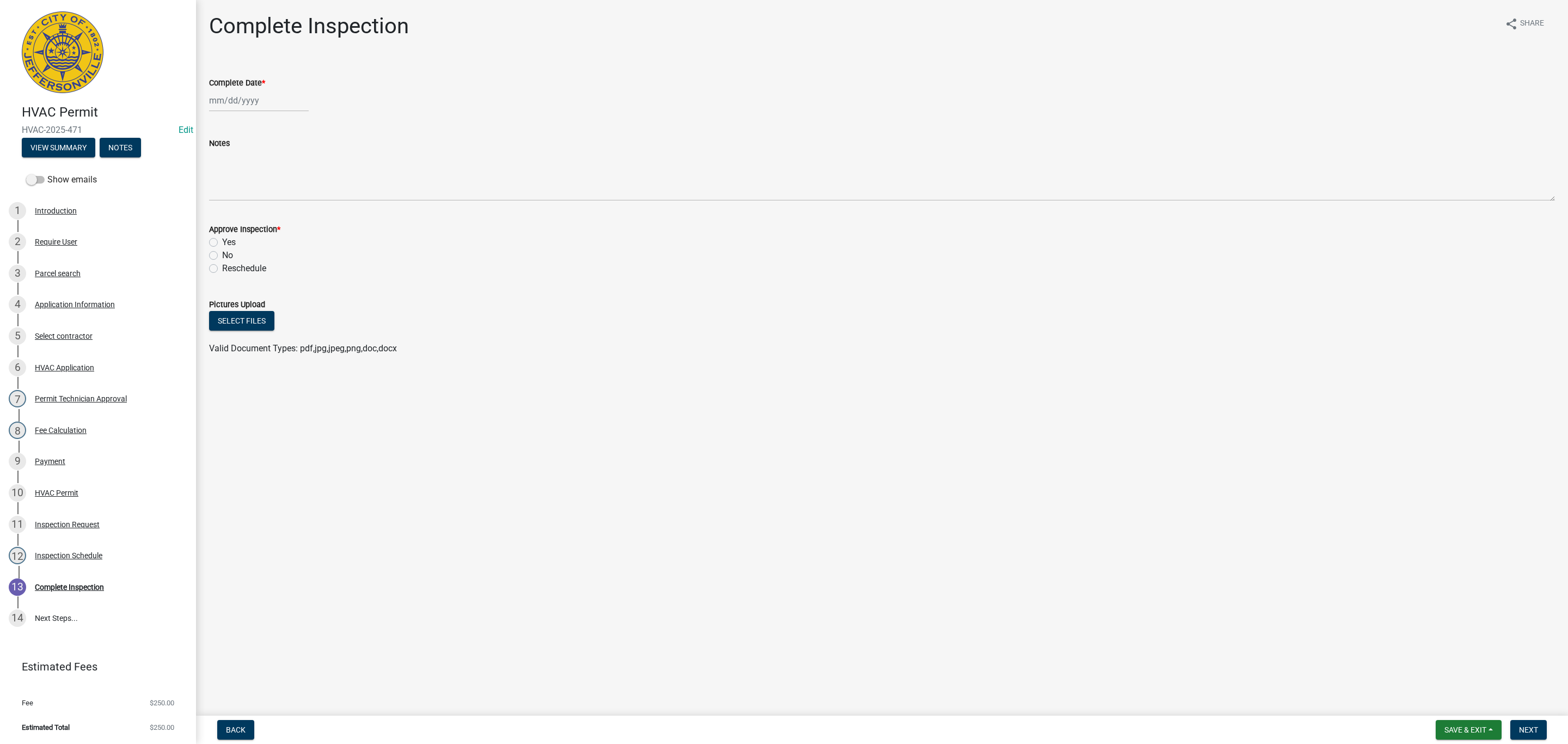
click at [1450, 710] on main "Complete Inspection share Share Complete Date * Notes Approve Inspection * Yes …" at bounding box center [882, 355] width 1372 height 711
click at [1456, 722] on button "Save & Exit" at bounding box center [1469, 730] width 66 height 20
click at [1450, 711] on button "Save & Exit" at bounding box center [1457, 702] width 87 height 26
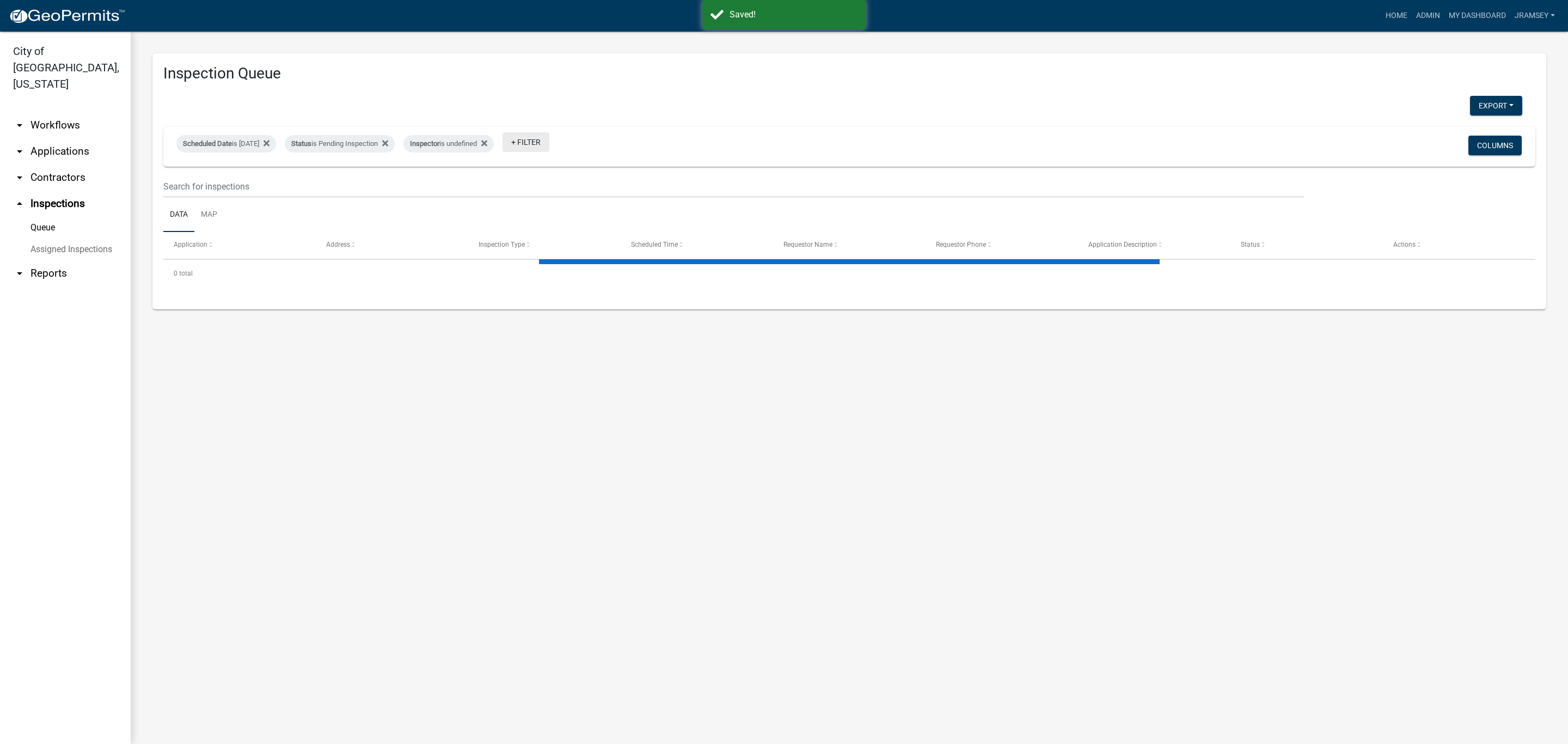
select select "2: 50"
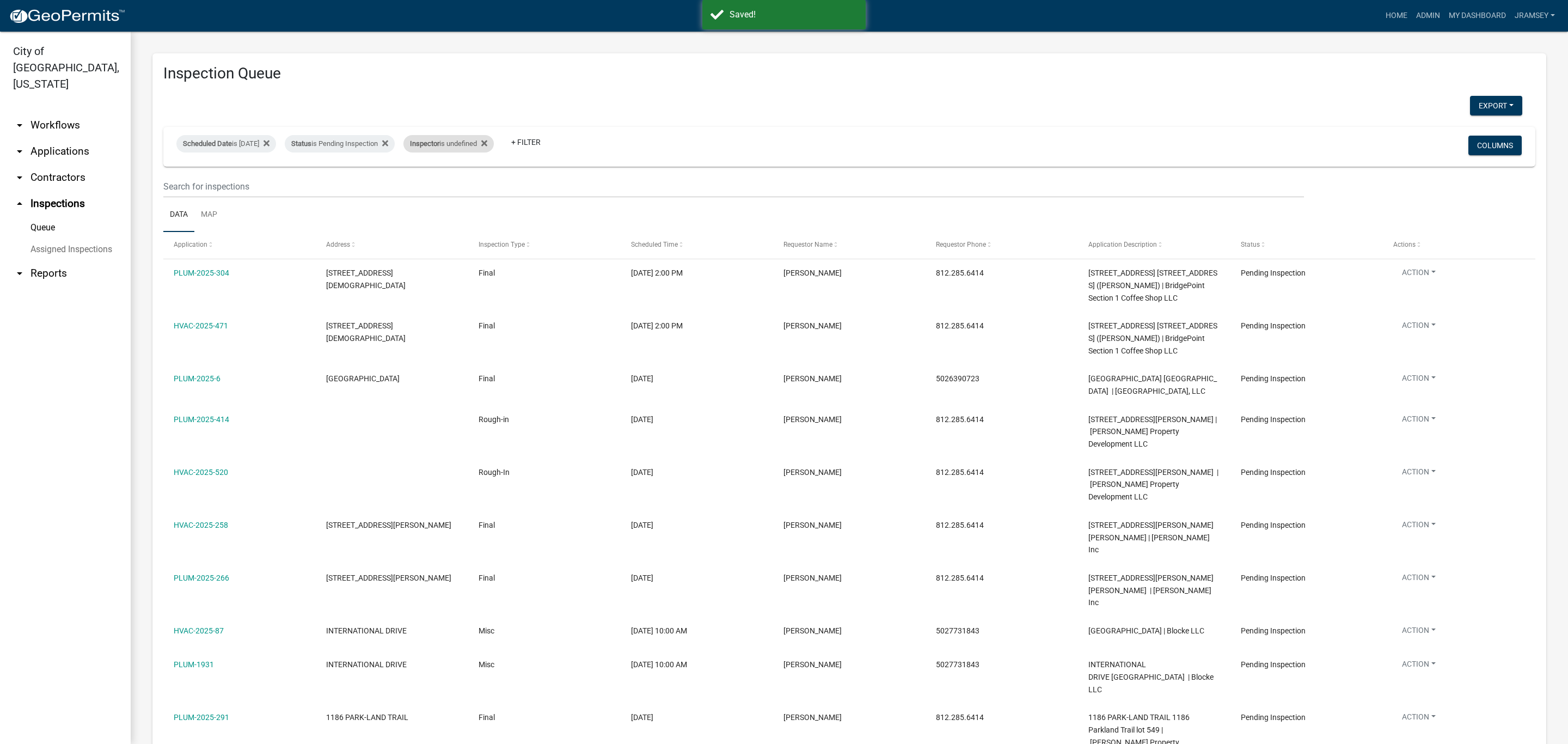
click at [489, 145] on div "Inspector is undefined" at bounding box center [449, 143] width 90 height 18
click at [455, 190] on select "Select an option None [PERSON_NAME] [PERSON_NAME] [PERSON_NAME] [PERSON_NAME] […" at bounding box center [481, 196] width 109 height 22
select select "36a8b8f0-2ef8-43e9-ae06-718f51af8d36"
click at [427, 185] on select "Select an option None [PERSON_NAME] [PERSON_NAME] [PERSON_NAME] [PERSON_NAME] […" at bounding box center [481, 196] width 109 height 22
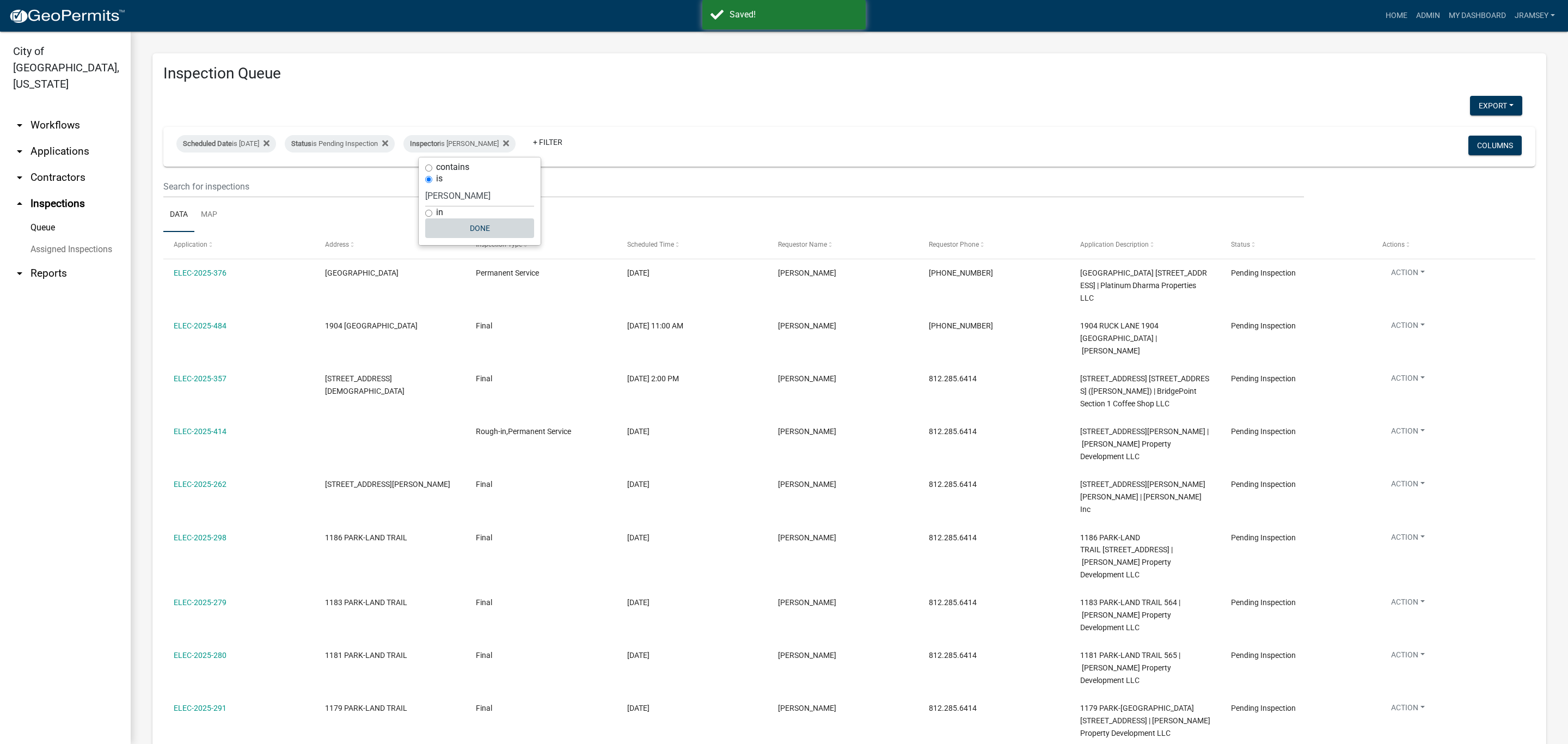
click at [479, 236] on button "Done" at bounding box center [479, 228] width 109 height 20
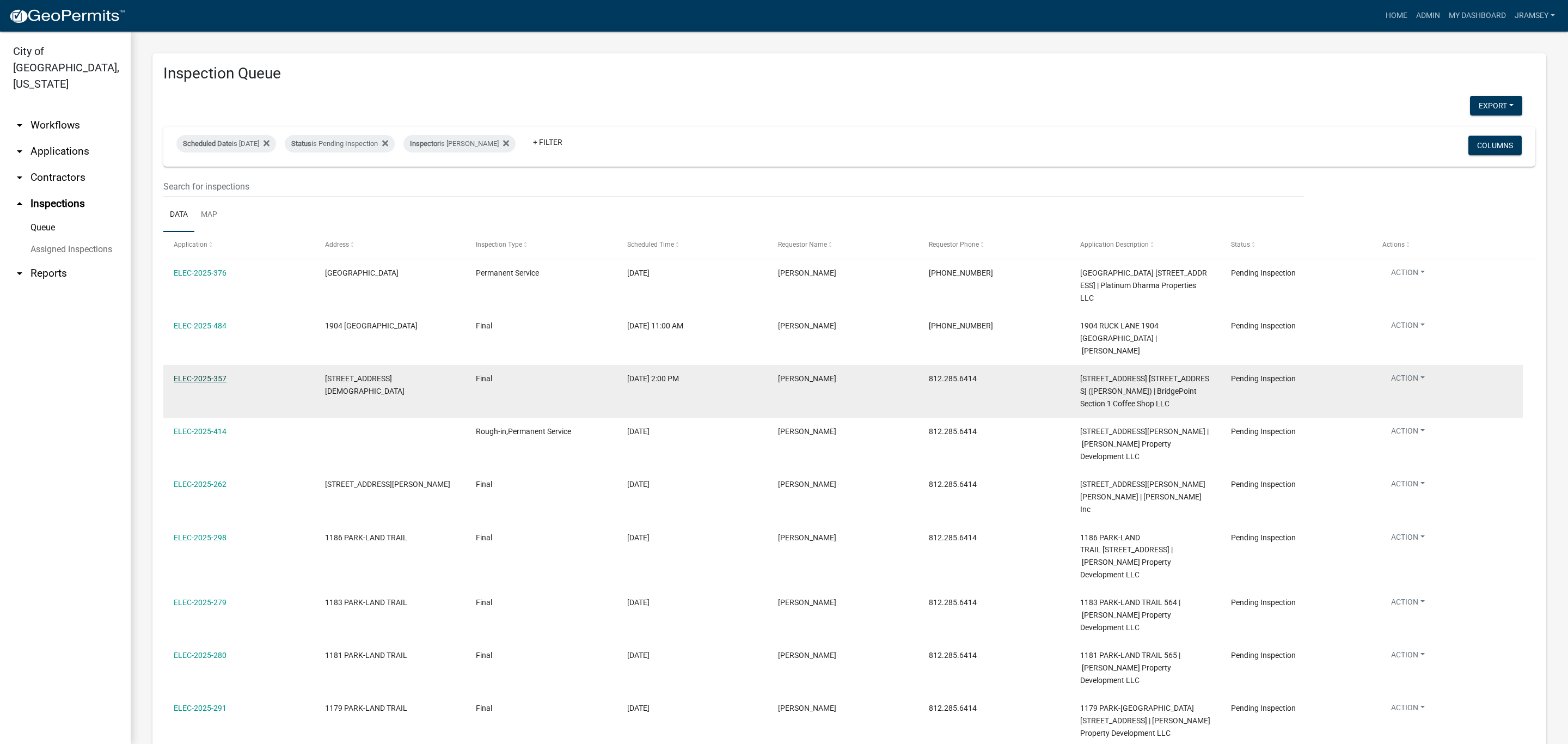
click at [203, 374] on link "ELEC-2025-357" at bounding box center [200, 378] width 53 height 9
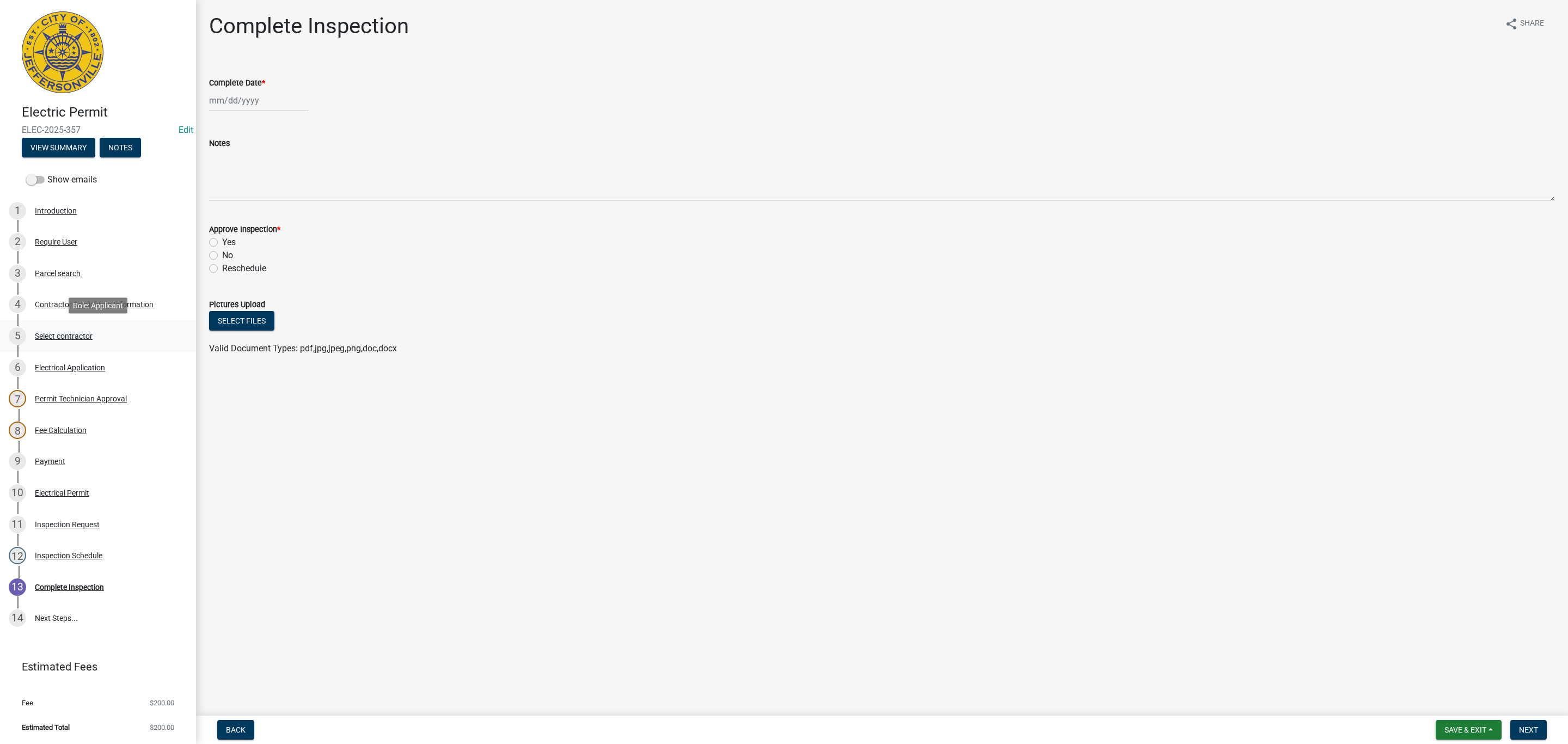
click at [69, 338] on div "Select contractor" at bounding box center [63, 336] width 58 height 8
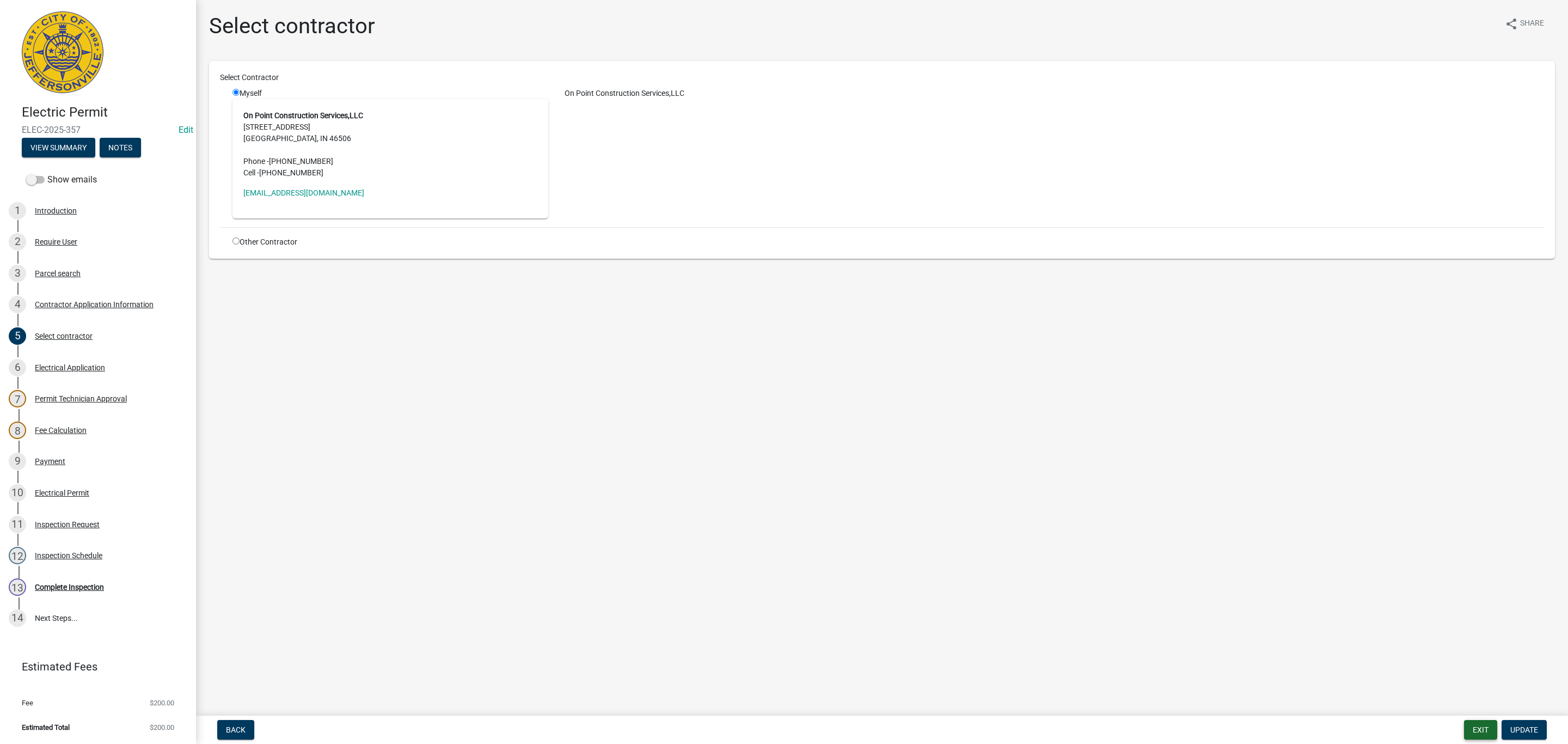
click at [1477, 722] on button "Exit" at bounding box center [1480, 730] width 33 height 20
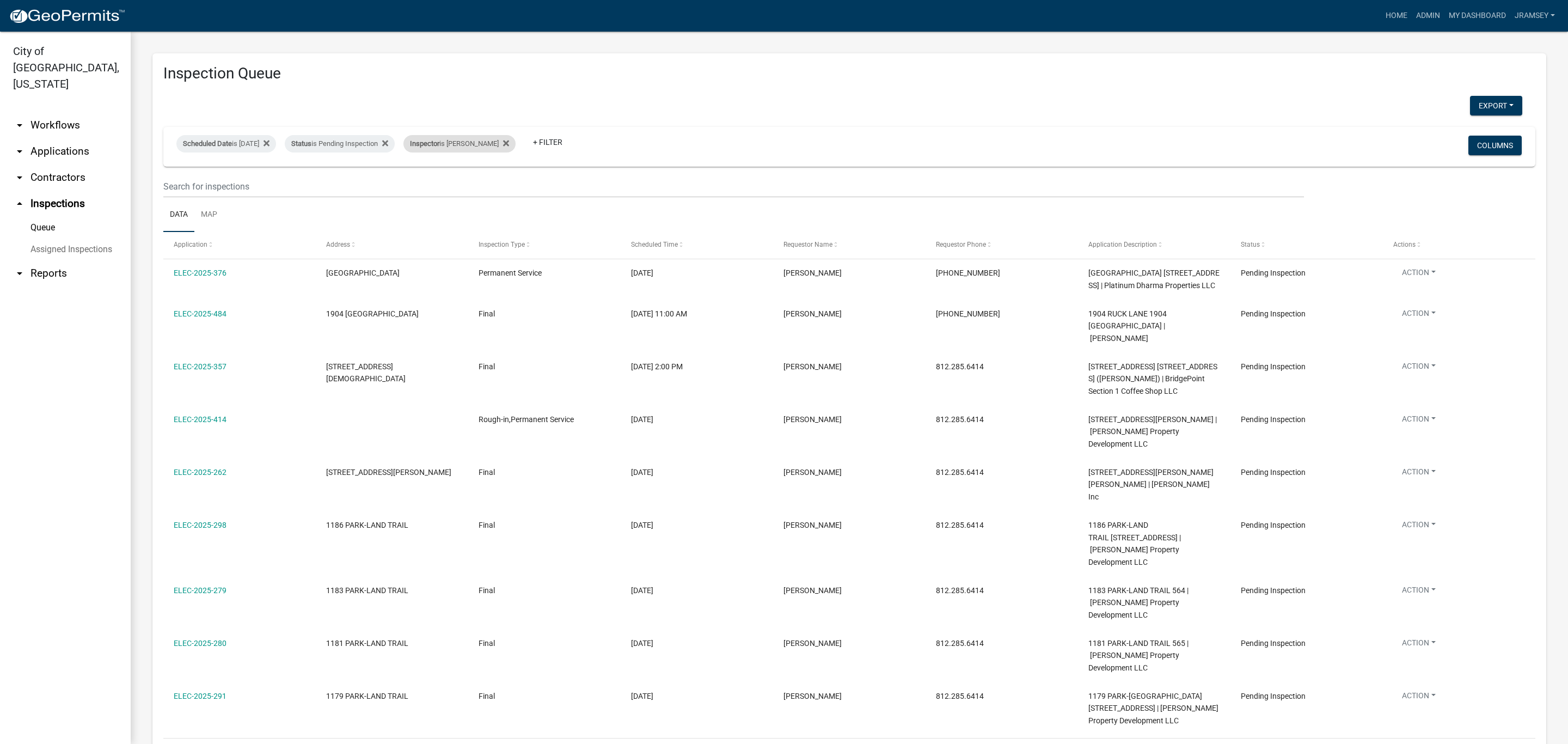
click at [462, 148] on div "Inspector is [PERSON_NAME]" at bounding box center [459, 143] width 112 height 18
click at [451, 193] on select "Select an option None [PERSON_NAME] [PERSON_NAME] [PERSON_NAME] [PERSON_NAME] […" at bounding box center [479, 196] width 109 height 22
select select "13c97fbc-c819-4cee-844a-0db3d3c4db95"
click at [427, 185] on select "Select an option None [PERSON_NAME] [PERSON_NAME] [PERSON_NAME] [PERSON_NAME] […" at bounding box center [479, 196] width 109 height 22
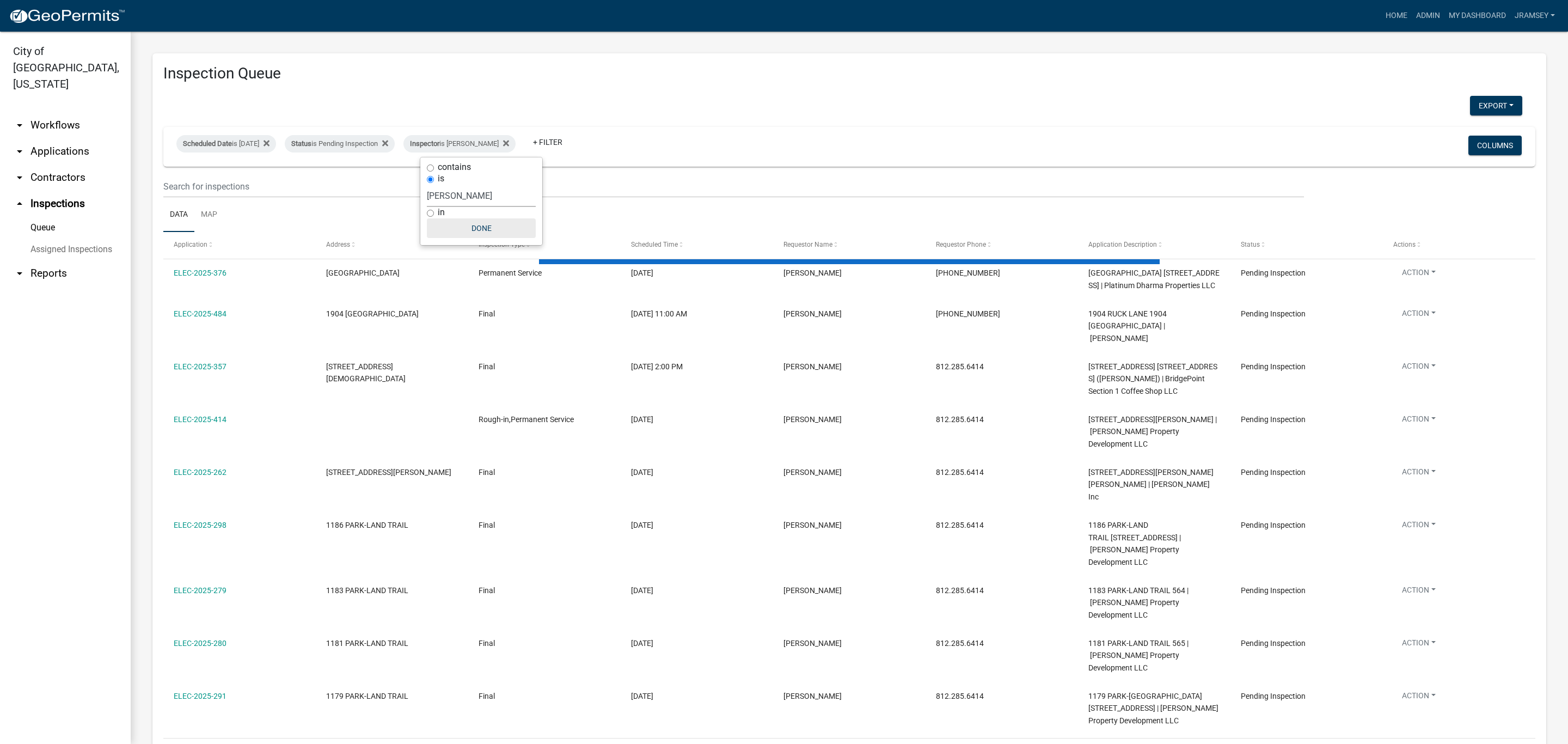
click at [477, 228] on button "Done" at bounding box center [481, 228] width 109 height 20
select select "2: 50"
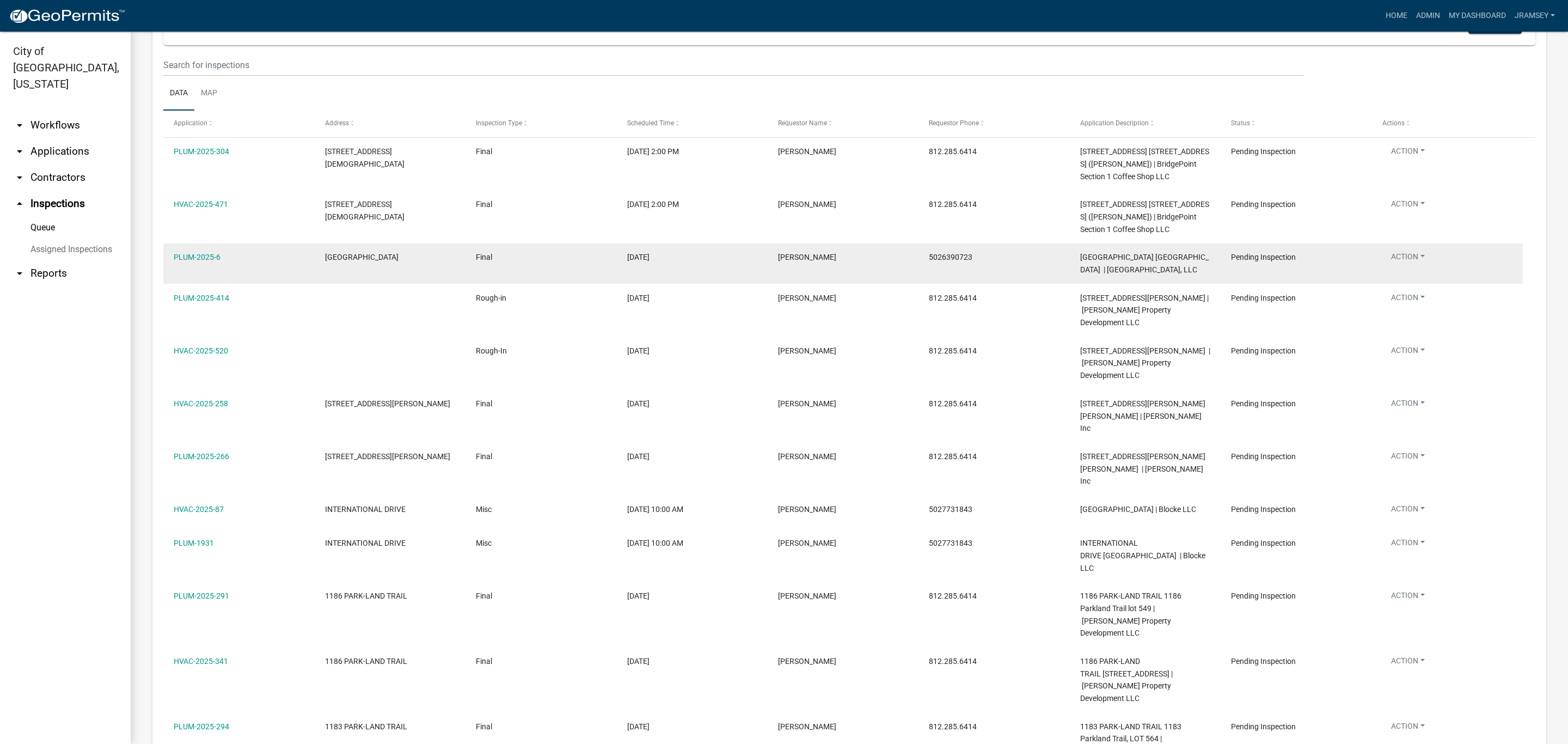
scroll to position [82, 0]
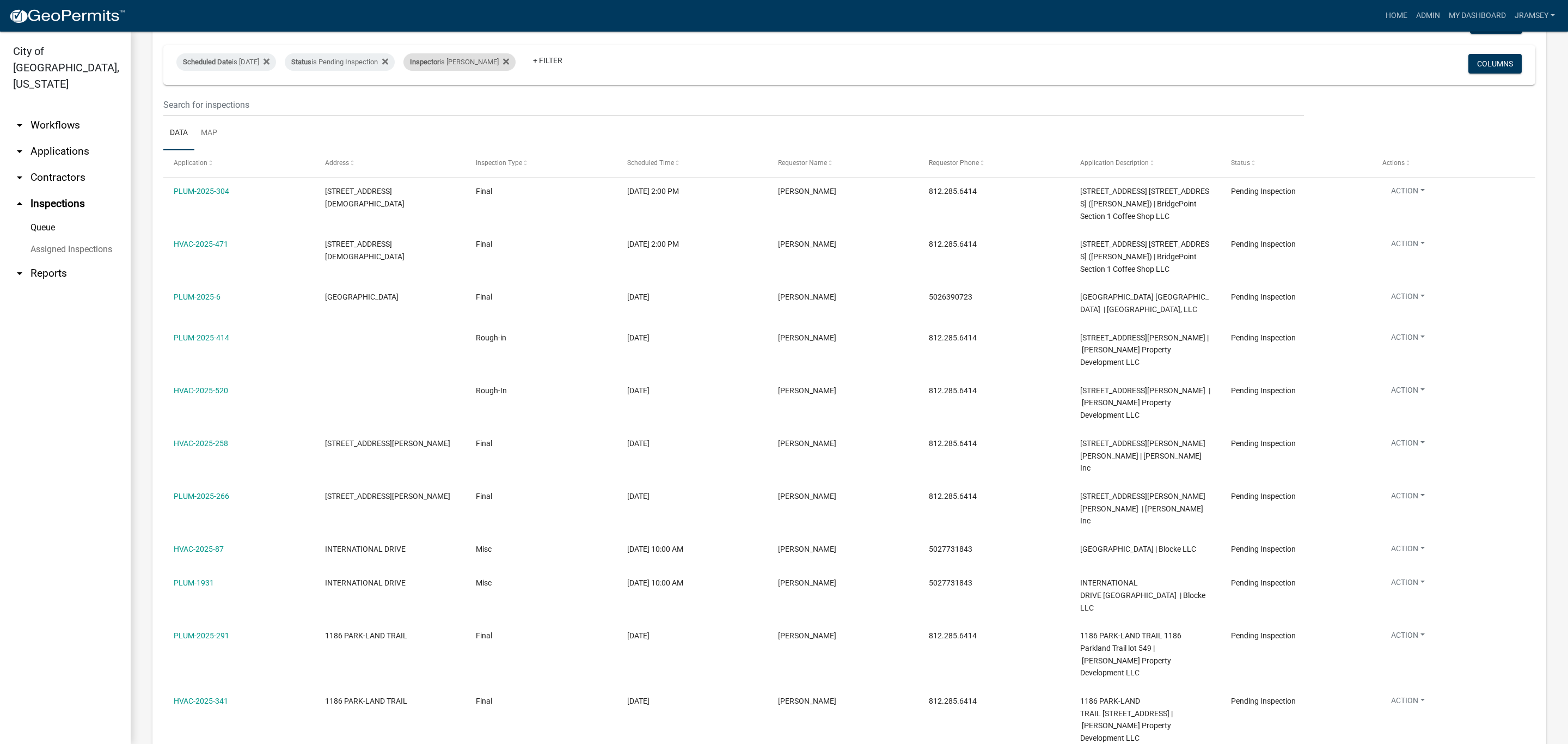
click at [469, 63] on div "Inspector is [PERSON_NAME]" at bounding box center [459, 62] width 112 height 18
click at [467, 116] on select "Select an option None [PERSON_NAME] [PERSON_NAME] [PERSON_NAME] [PERSON_NAME] […" at bounding box center [481, 114] width 109 height 22
select select "fdb3bcc6-ce93-4663-8a18-5c08884dd177"
click at [427, 103] on select "Select an option None [PERSON_NAME] [PERSON_NAME] [PERSON_NAME] [PERSON_NAME] […" at bounding box center [481, 114] width 109 height 22
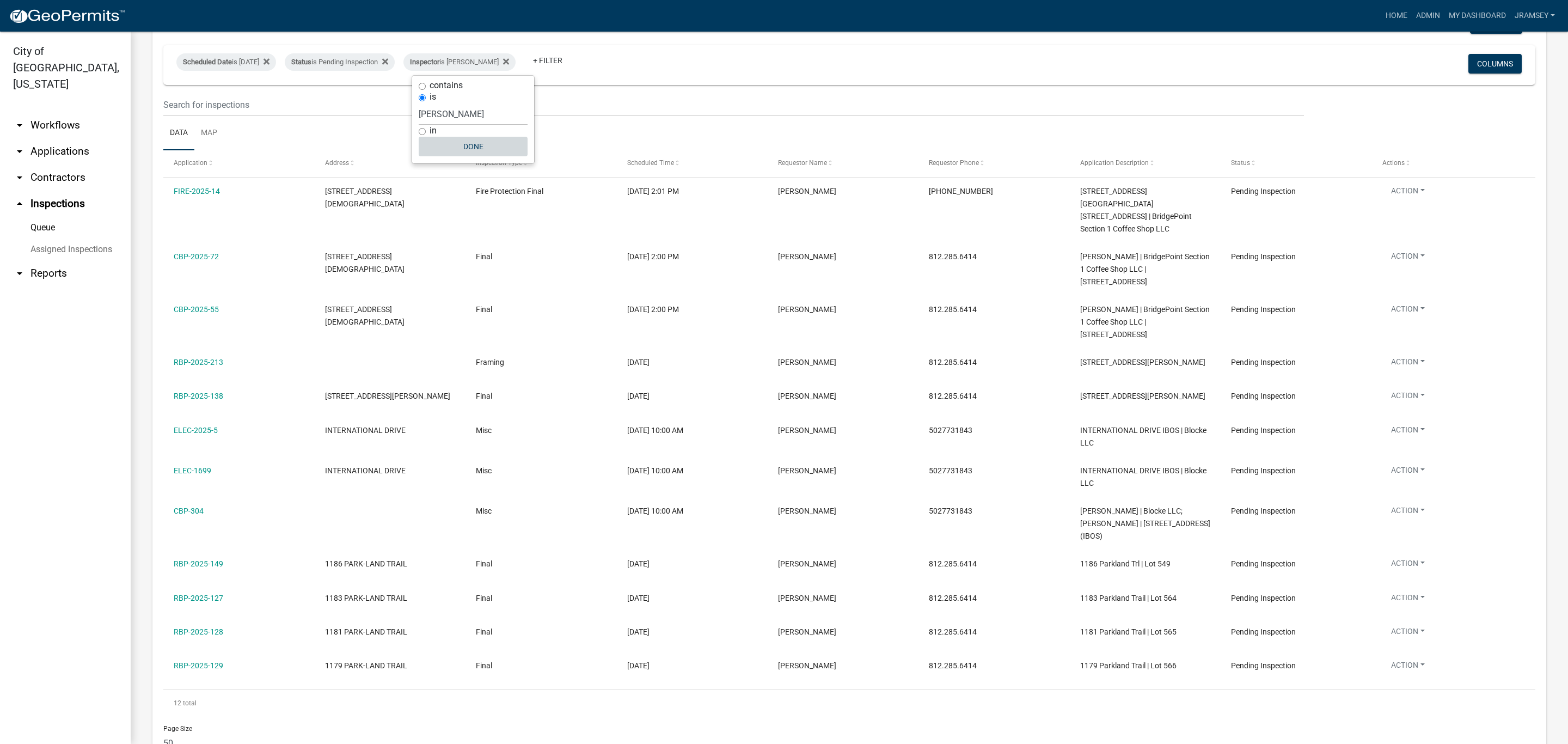
click at [466, 152] on button "Done" at bounding box center [473, 147] width 109 height 20
click at [476, 66] on div "Inspector is [PERSON_NAME]" at bounding box center [459, 62] width 112 height 18
click at [446, 115] on select "Select an option None [PERSON_NAME] [PERSON_NAME] [PERSON_NAME] [PERSON_NAME] […" at bounding box center [473, 114] width 109 height 22
select select "13c97fbc-c819-4cee-844a-0db3d3c4db95"
click at [427, 103] on select "Select an option None [PERSON_NAME] [PERSON_NAME] [PERSON_NAME] [PERSON_NAME] […" at bounding box center [473, 114] width 109 height 22
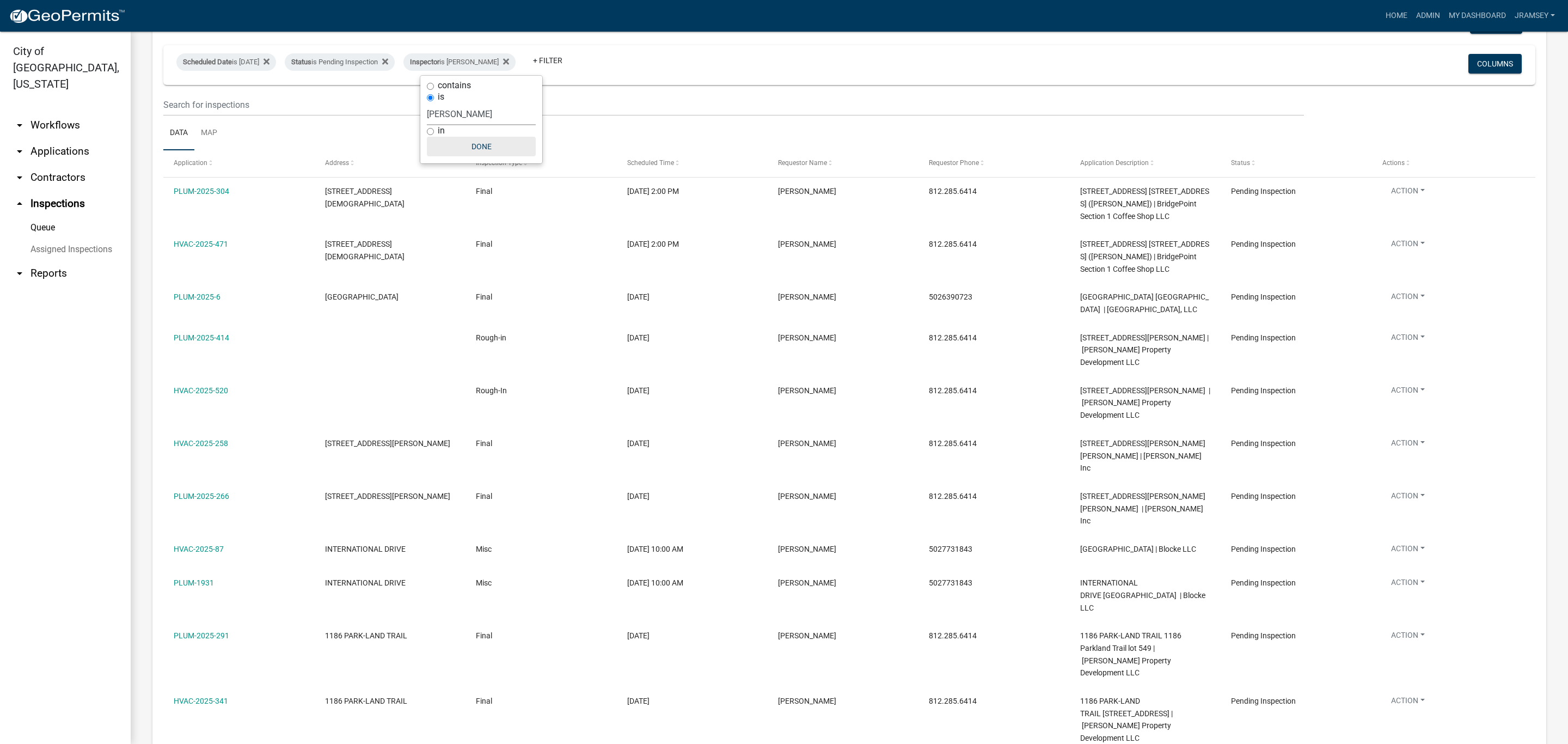
click at [476, 146] on button "Done" at bounding box center [481, 147] width 109 height 20
